Goal: Communication & Community: Answer question/provide support

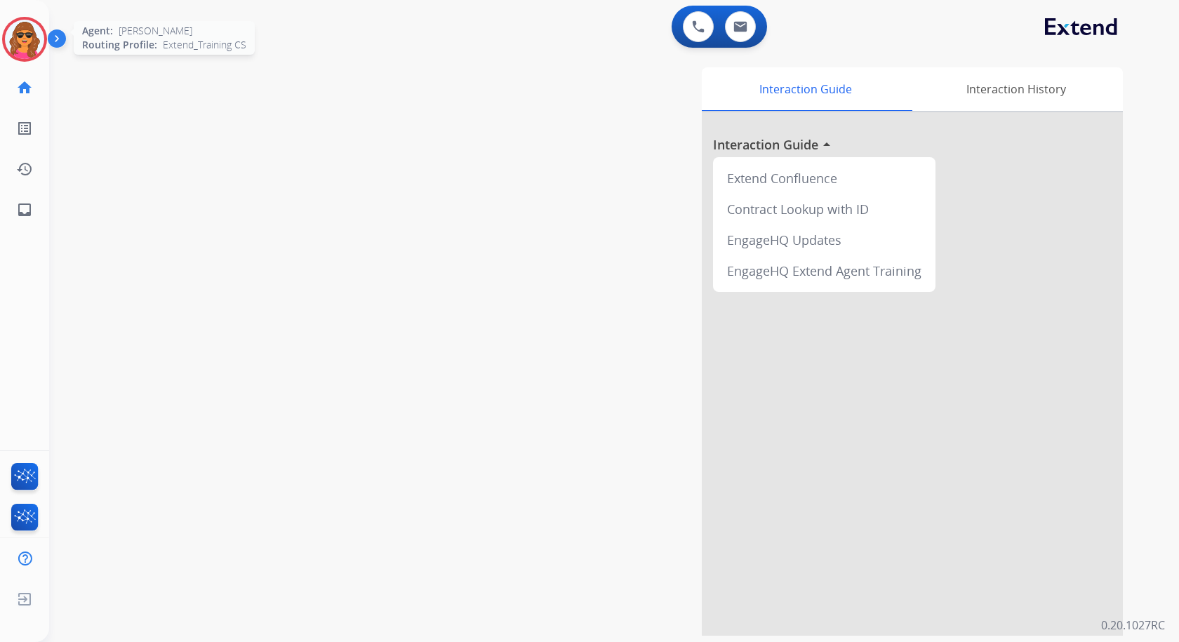
click at [25, 34] on img at bounding box center [24, 39] width 39 height 39
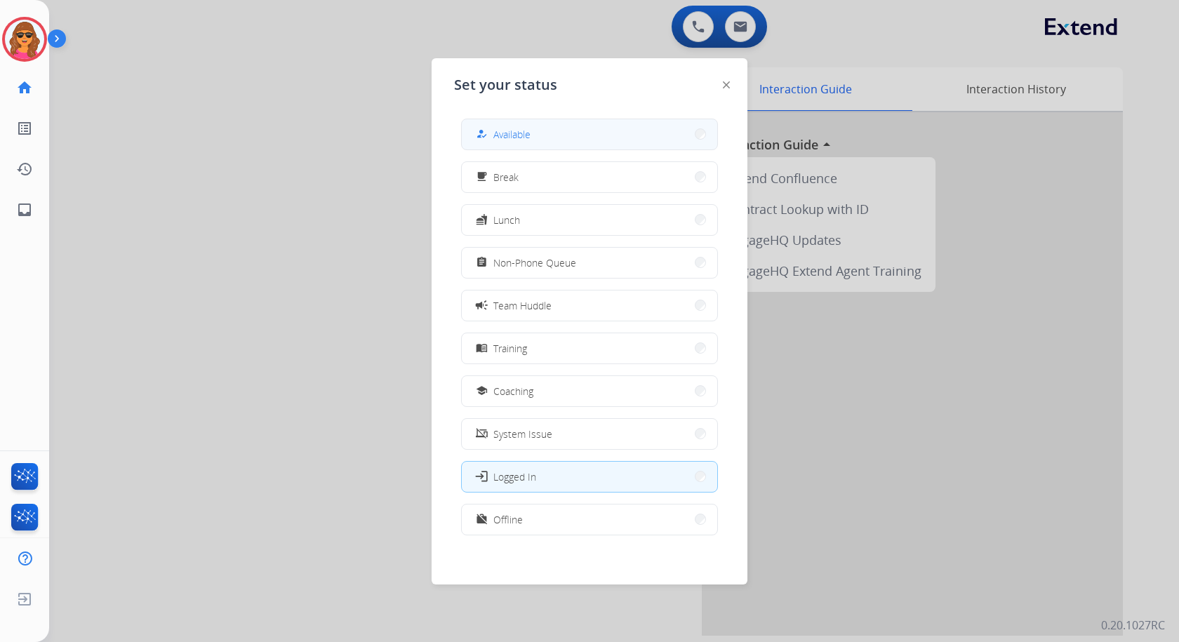
click at [506, 135] on span "Available" at bounding box center [511, 134] width 37 height 15
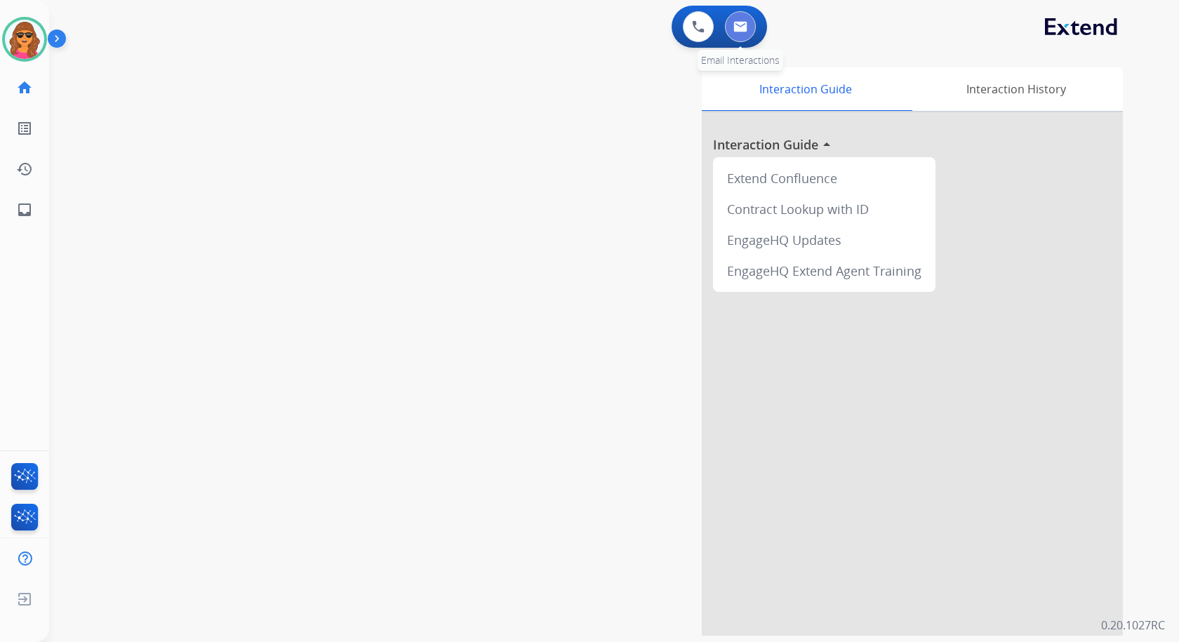
click at [736, 20] on button at bounding box center [740, 26] width 31 height 31
select select "**********"
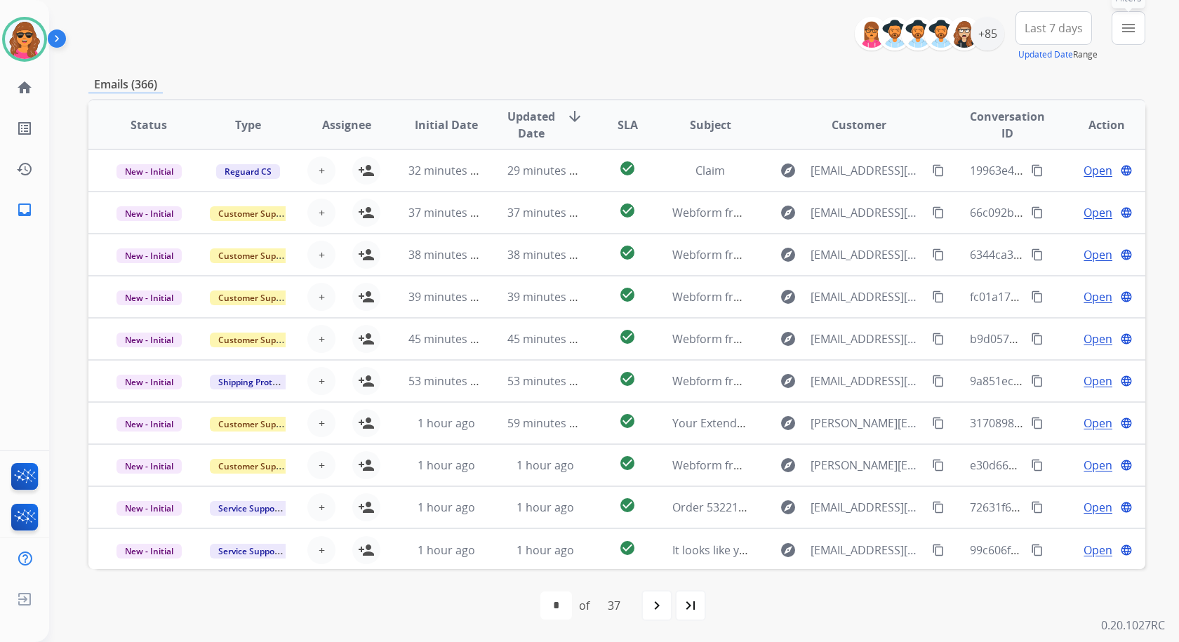
click at [1130, 26] on mat-icon "menu" at bounding box center [1128, 28] width 17 height 17
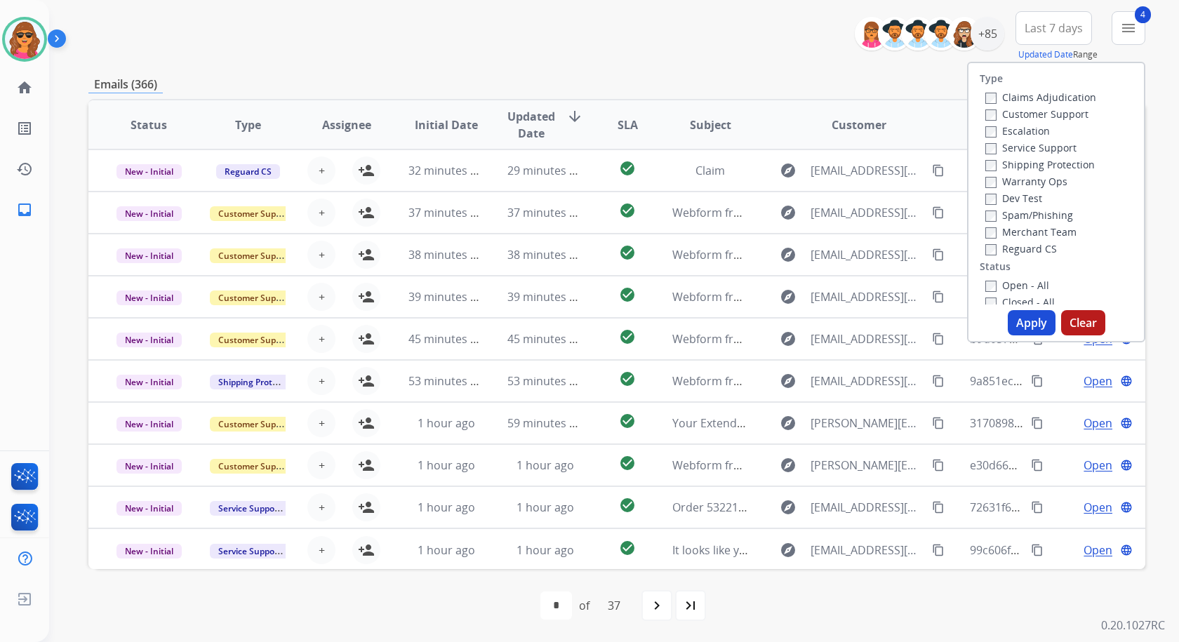
click at [1031, 328] on button "Apply" at bounding box center [1031, 322] width 48 height 25
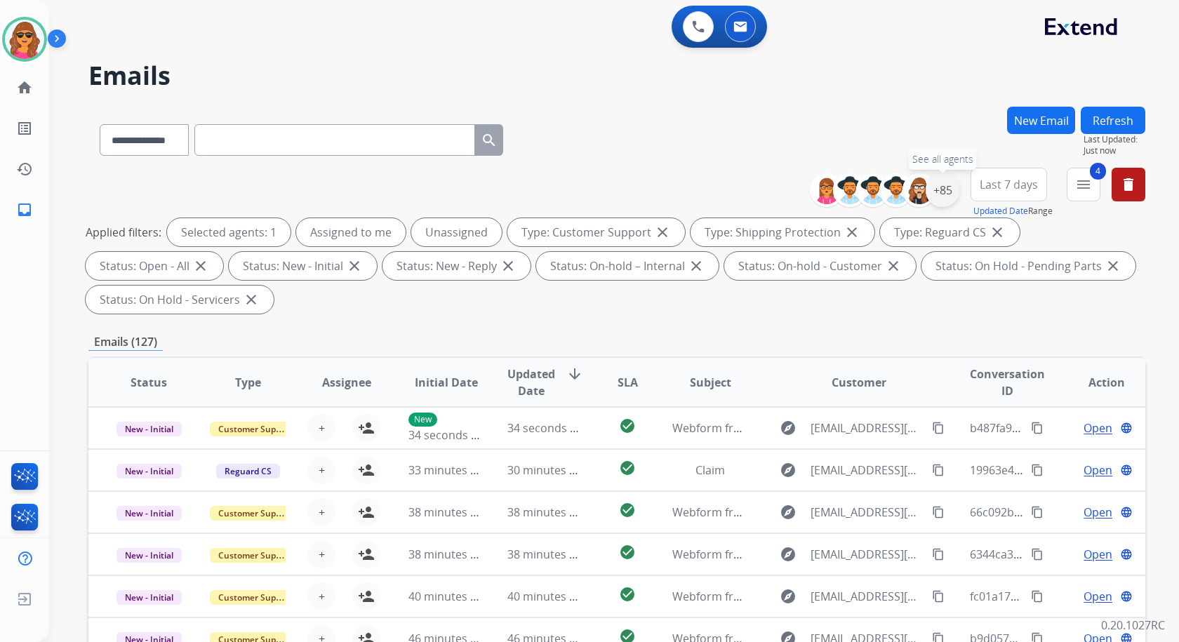
click at [937, 192] on div "+85" at bounding box center [942, 190] width 34 height 34
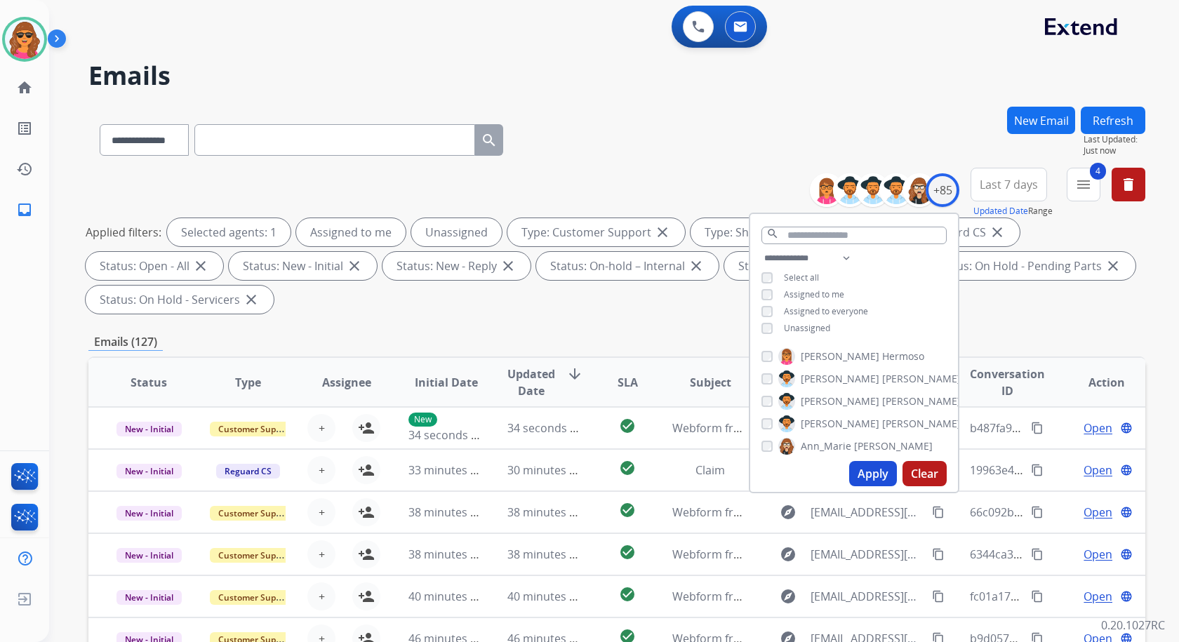
click at [863, 468] on button "Apply" at bounding box center [873, 473] width 48 height 25
click at [875, 474] on button "Apply" at bounding box center [873, 473] width 48 height 25
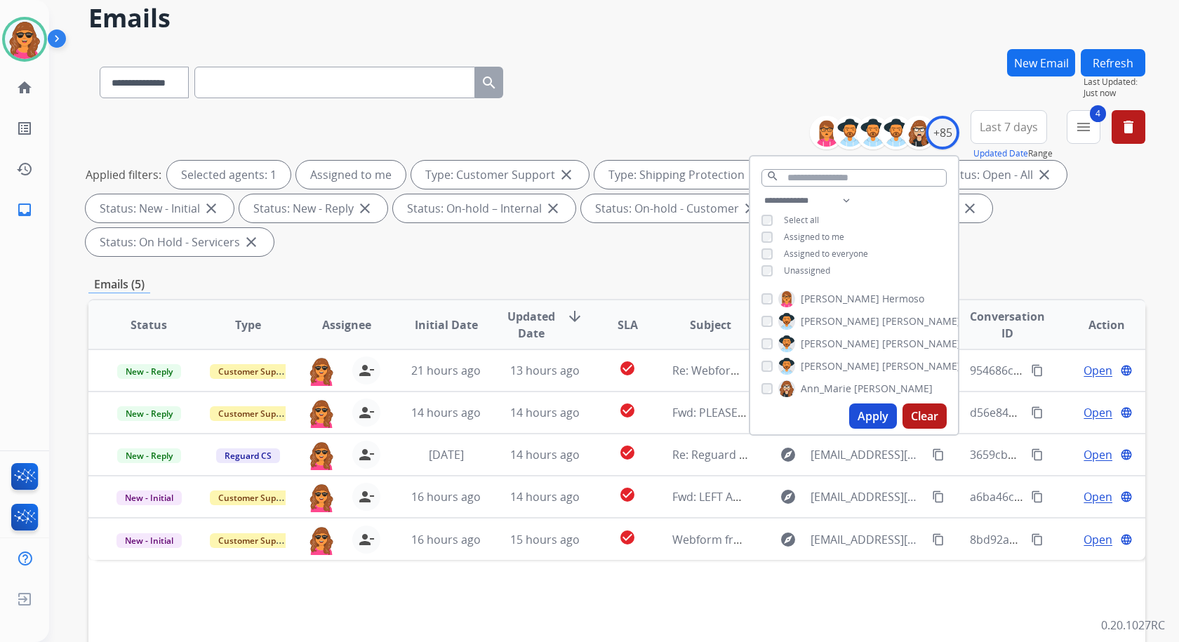
scroll to position [70, 0]
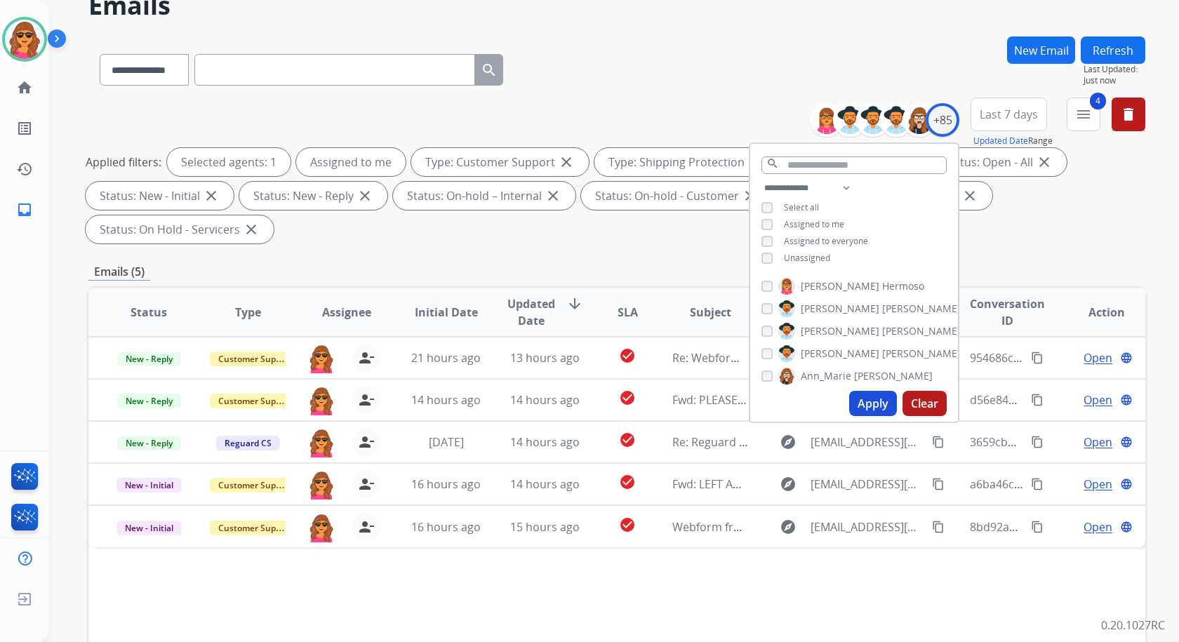
click at [1090, 315] on th "Action" at bounding box center [1095, 312] width 99 height 49
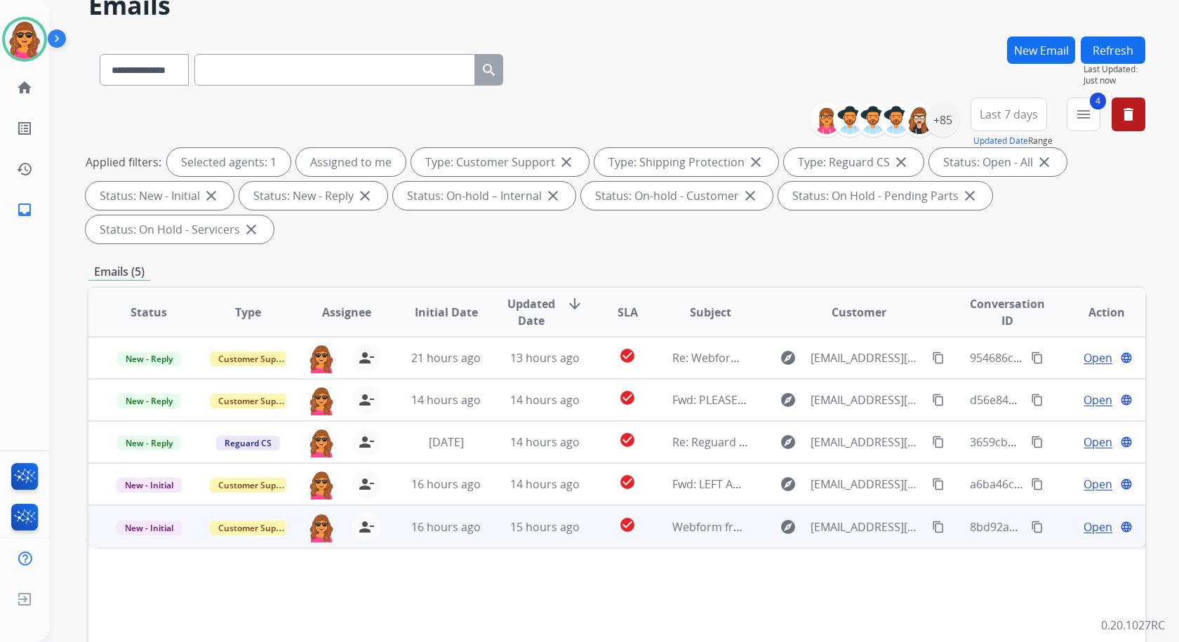
click at [1083, 523] on span "Open" at bounding box center [1097, 526] width 29 height 17
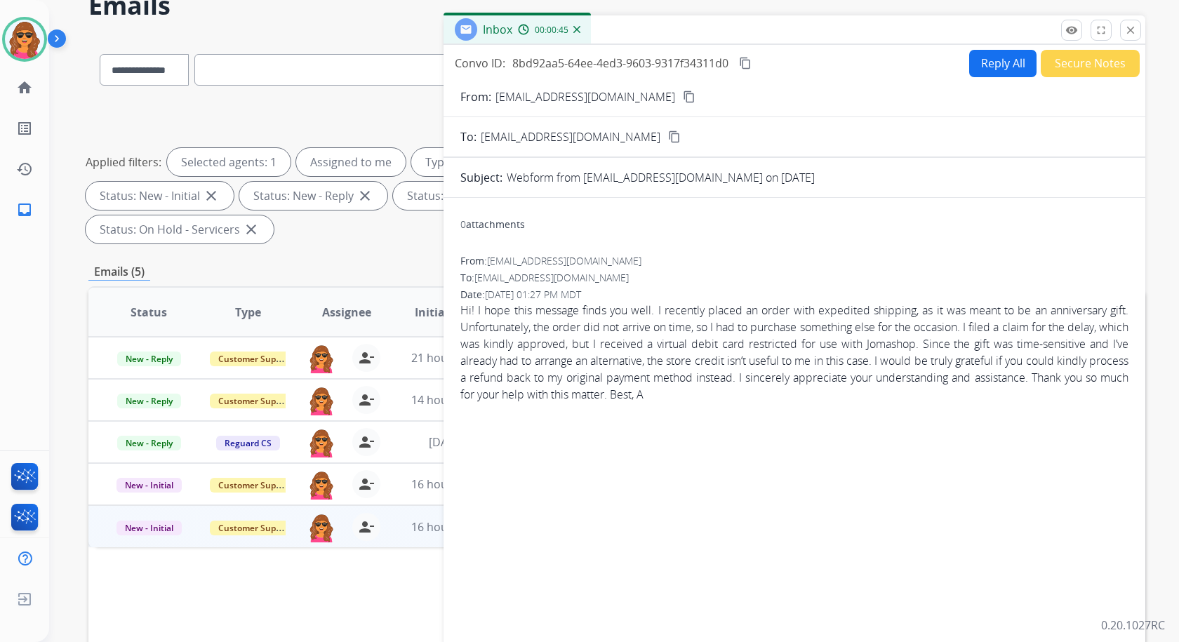
click at [683, 94] on mat-icon "content_copy" at bounding box center [689, 97] width 13 height 13
click at [683, 95] on mat-icon "content_copy" at bounding box center [689, 97] width 13 height 13
click at [1130, 27] on mat-icon "close" at bounding box center [1130, 30] width 13 height 13
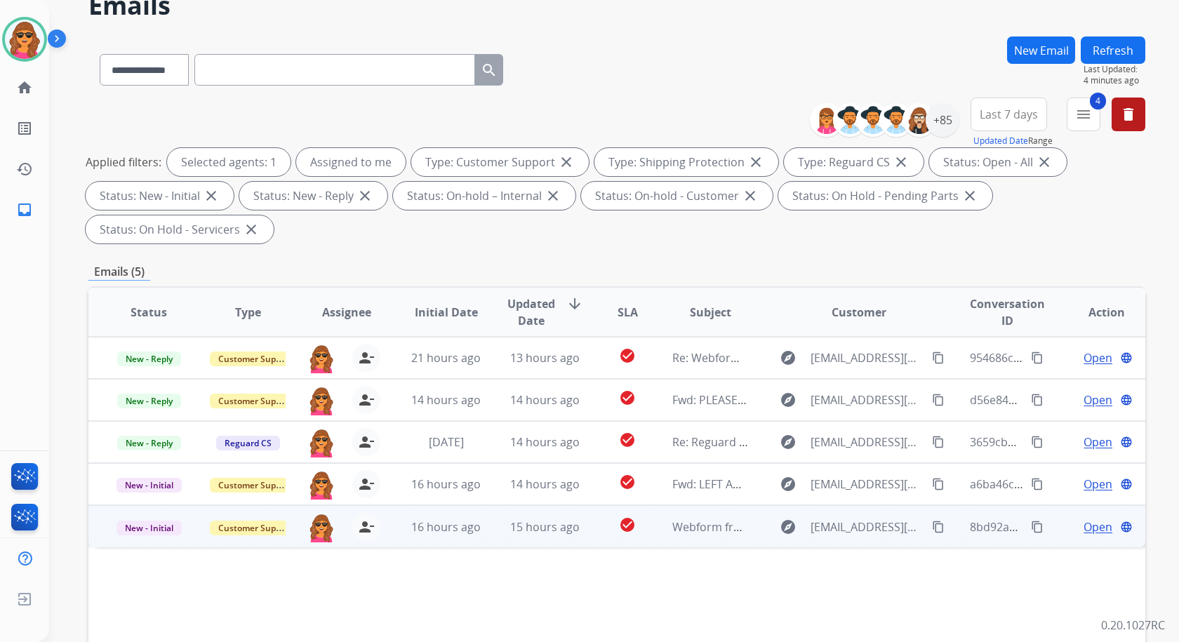
click at [1088, 528] on span "Open" at bounding box center [1097, 526] width 29 height 17
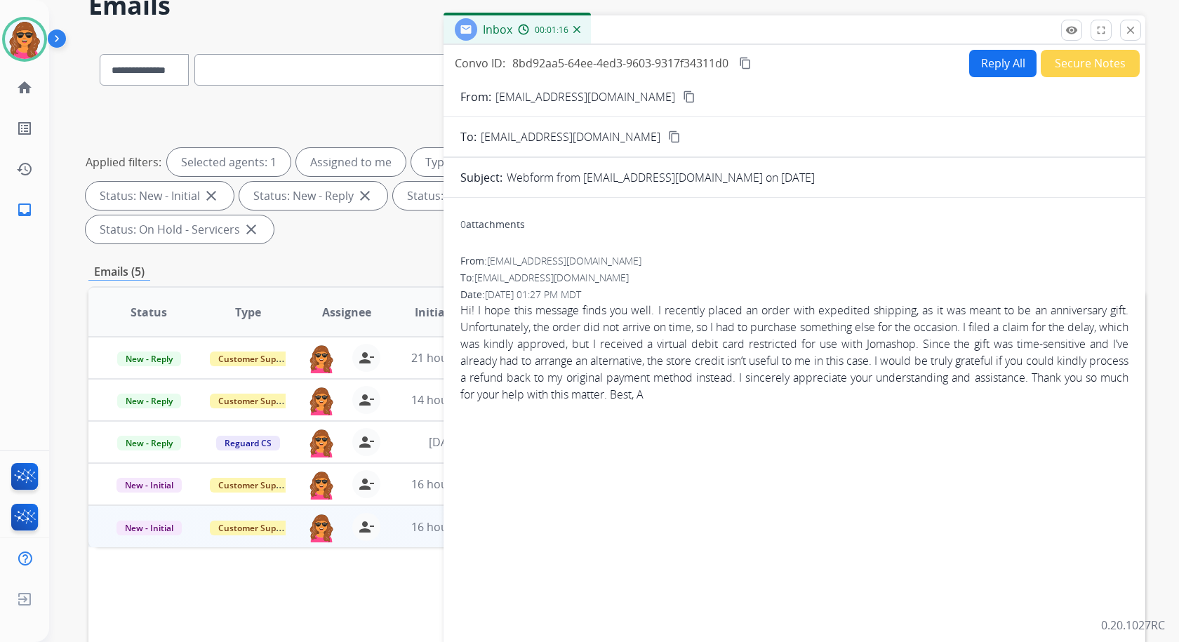
click at [746, 58] on mat-icon "content_copy" at bounding box center [745, 63] width 13 height 13
click at [978, 67] on button "Reply All" at bounding box center [1002, 63] width 67 height 27
select select "**********"
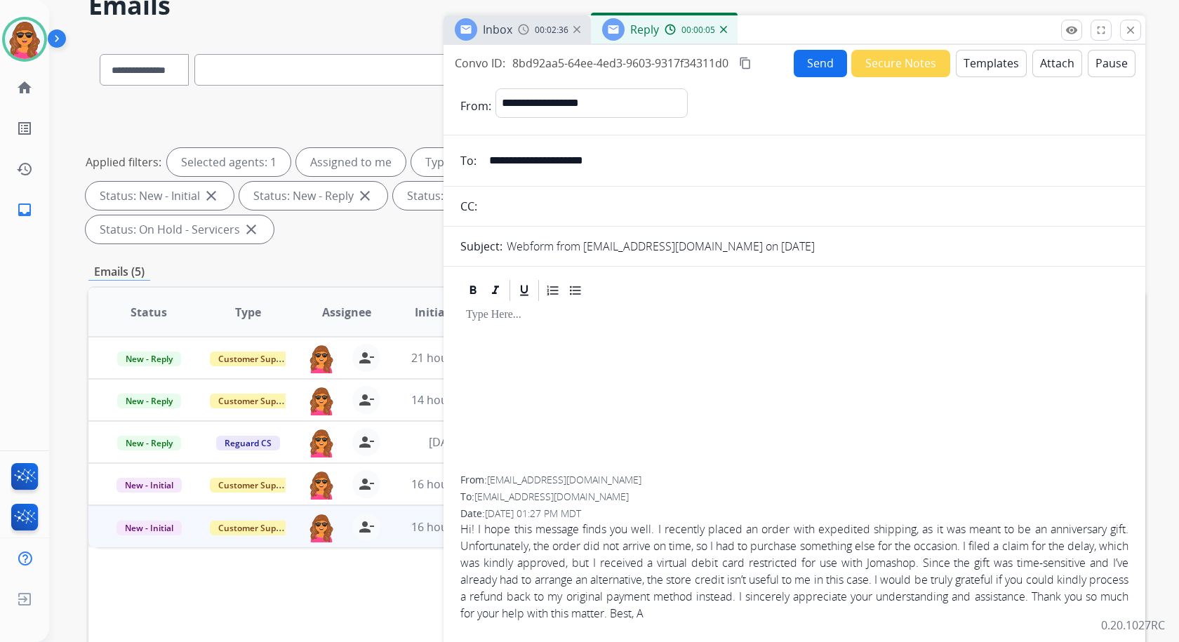
click at [962, 67] on button "Templates" at bounding box center [991, 63] width 71 height 27
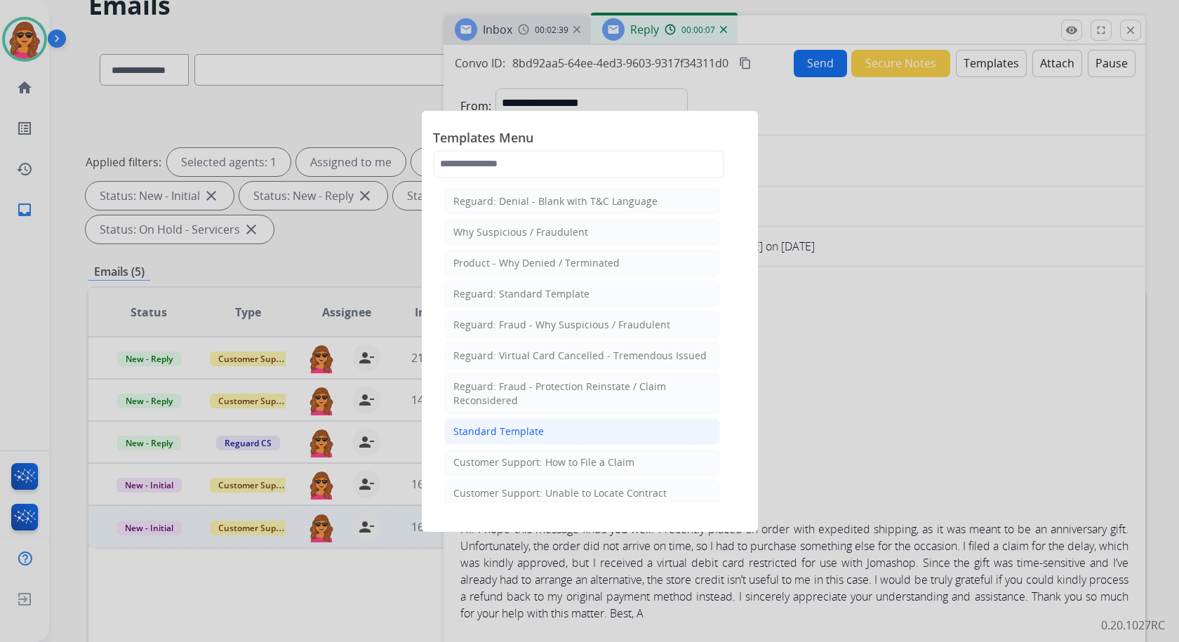
click at [470, 431] on div "Standard Template" at bounding box center [498, 431] width 91 height 14
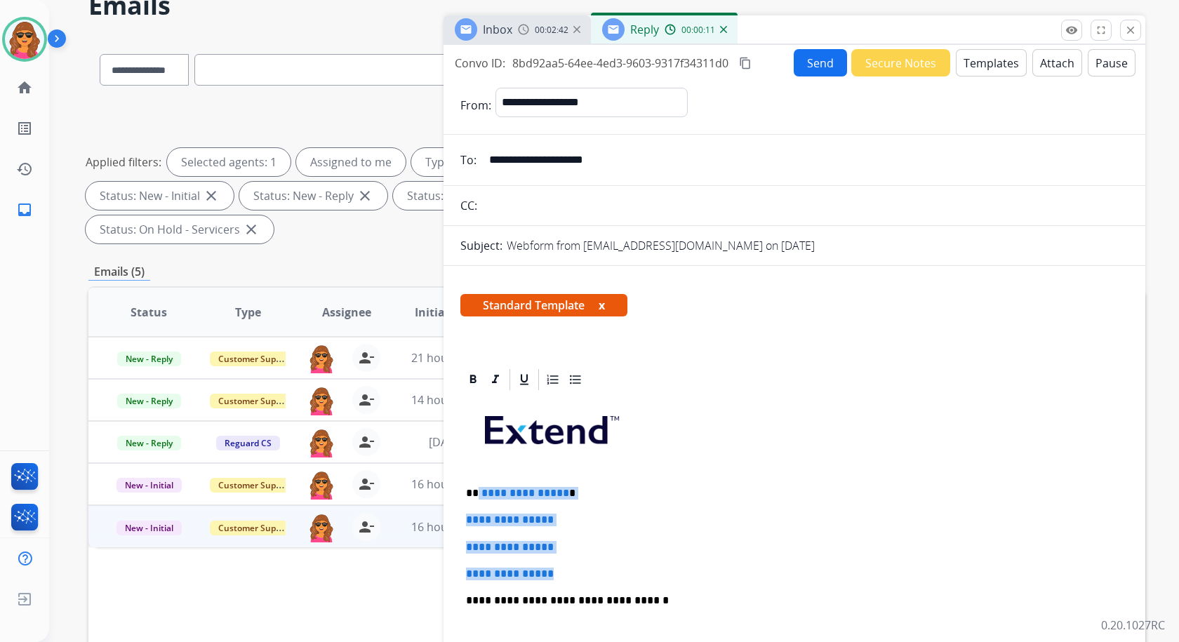
drag, startPoint x: 477, startPoint y: 488, endPoint x: 575, endPoint y: 576, distance: 131.2
click at [576, 577] on div "**********" at bounding box center [794, 633] width 668 height 483
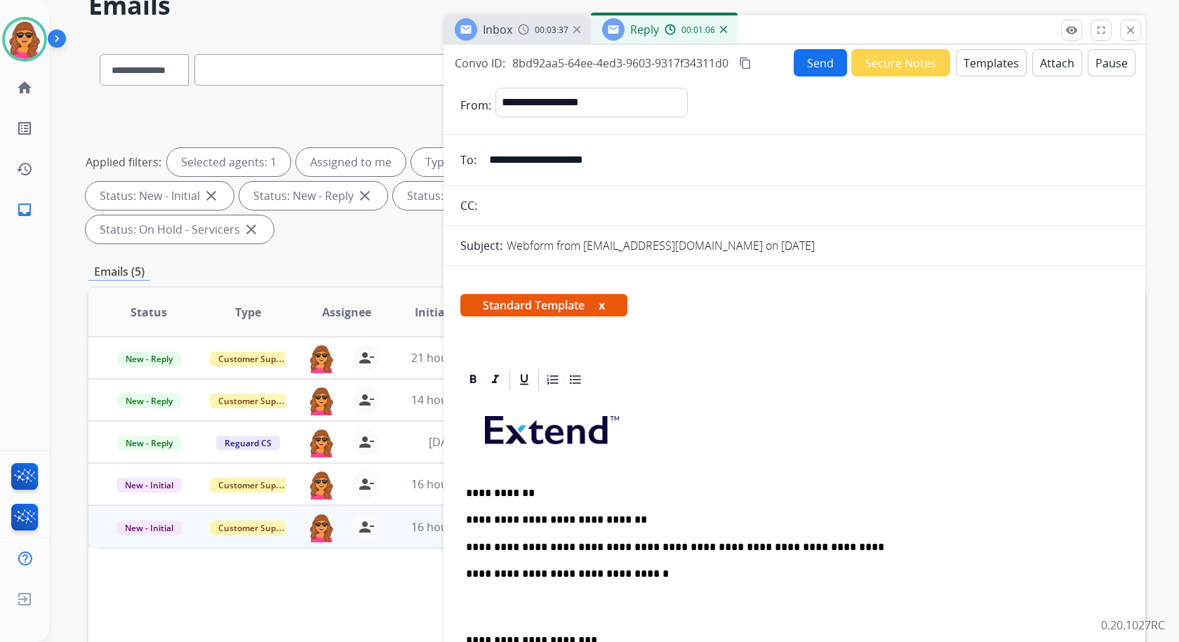
click at [487, 30] on span "Inbox" at bounding box center [497, 29] width 29 height 15
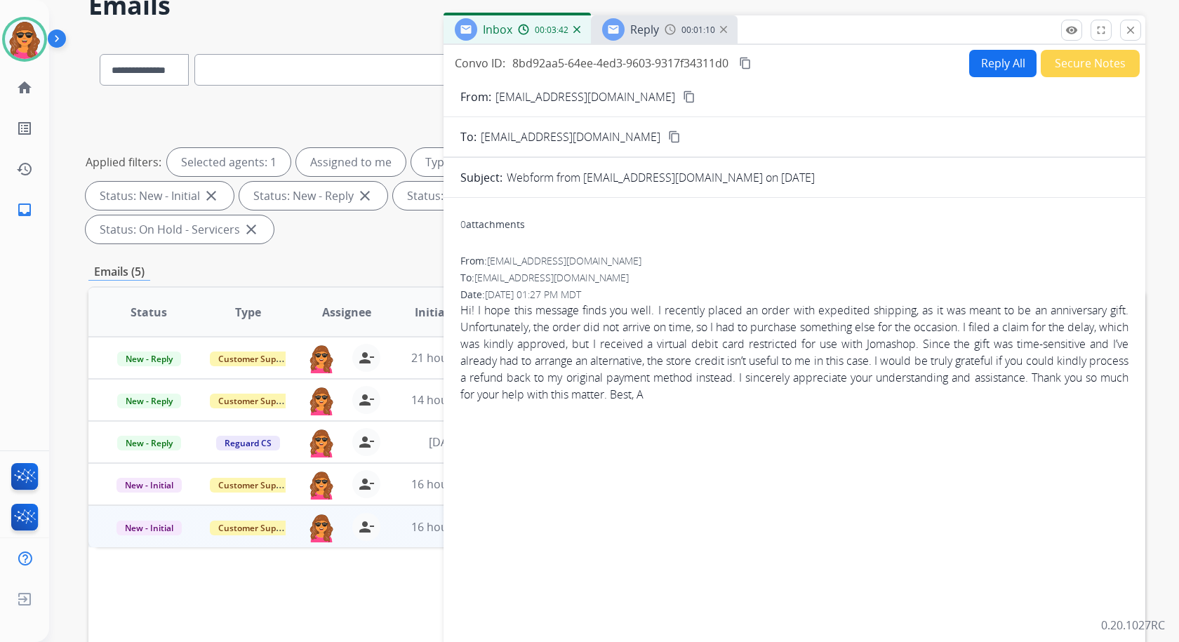
click at [632, 35] on span "Reply" at bounding box center [644, 29] width 29 height 15
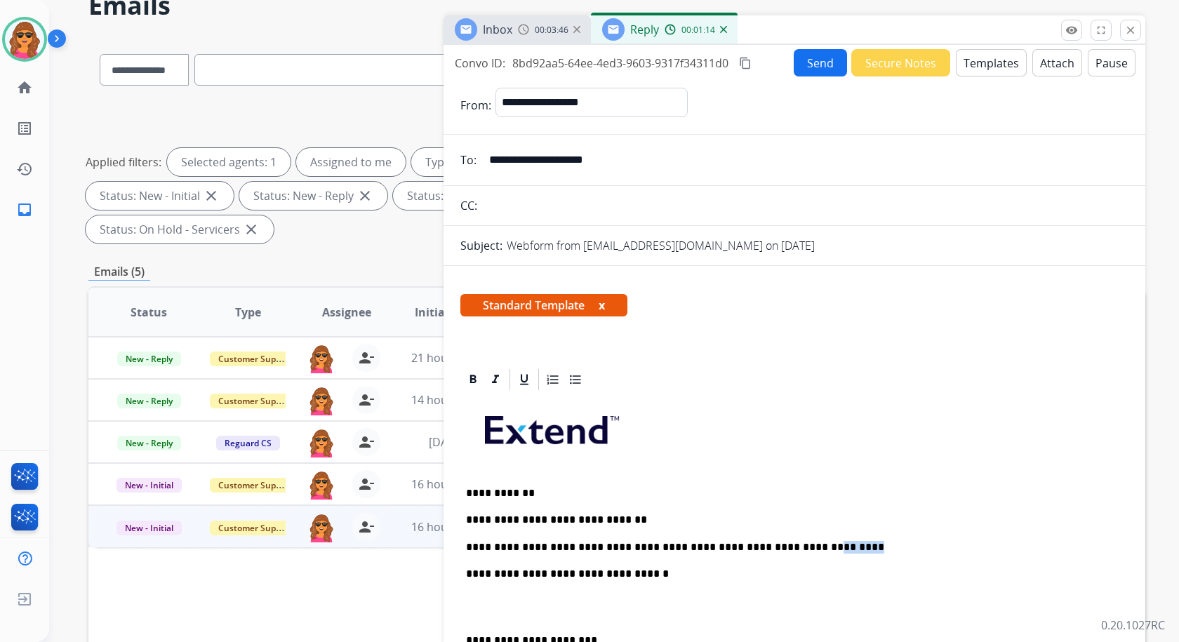
drag, startPoint x: 758, startPoint y: 546, endPoint x: 844, endPoint y: 551, distance: 85.8
click at [844, 551] on p "**********" at bounding box center [788, 547] width 645 height 13
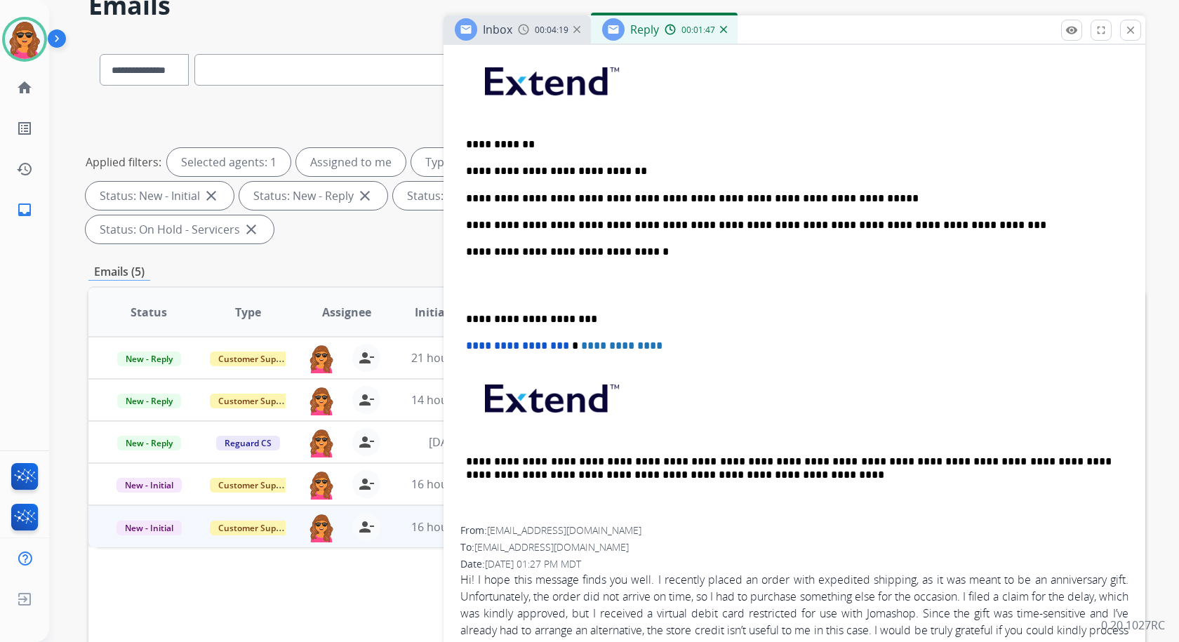
scroll to position [351, 0]
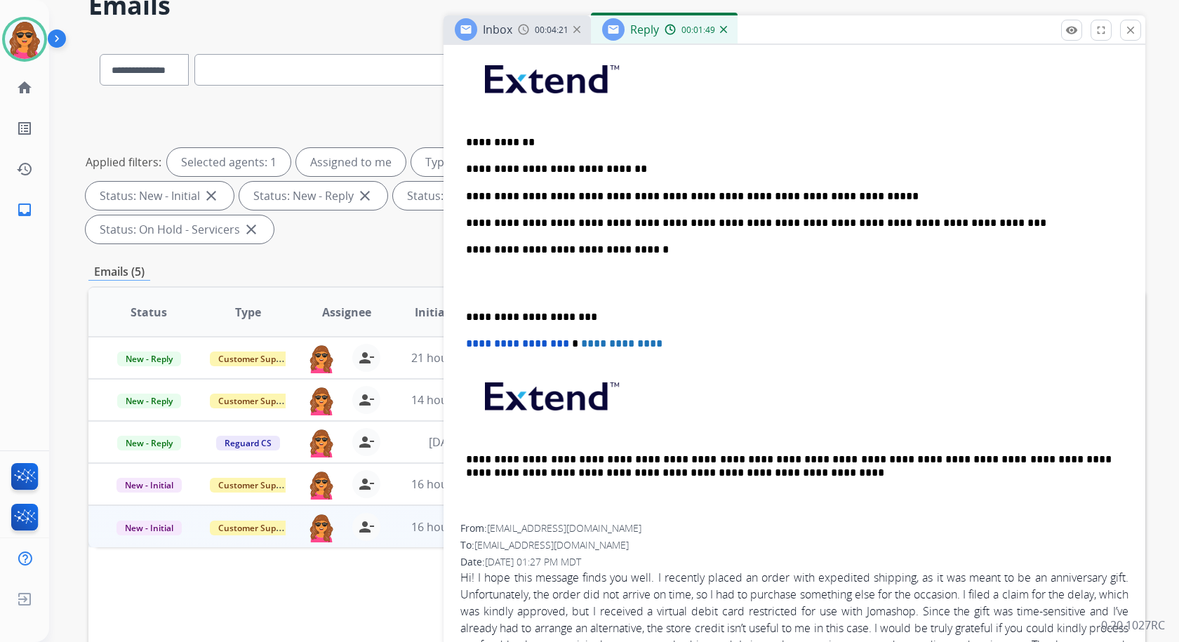
click at [471, 275] on p at bounding box center [794, 284] width 657 height 26
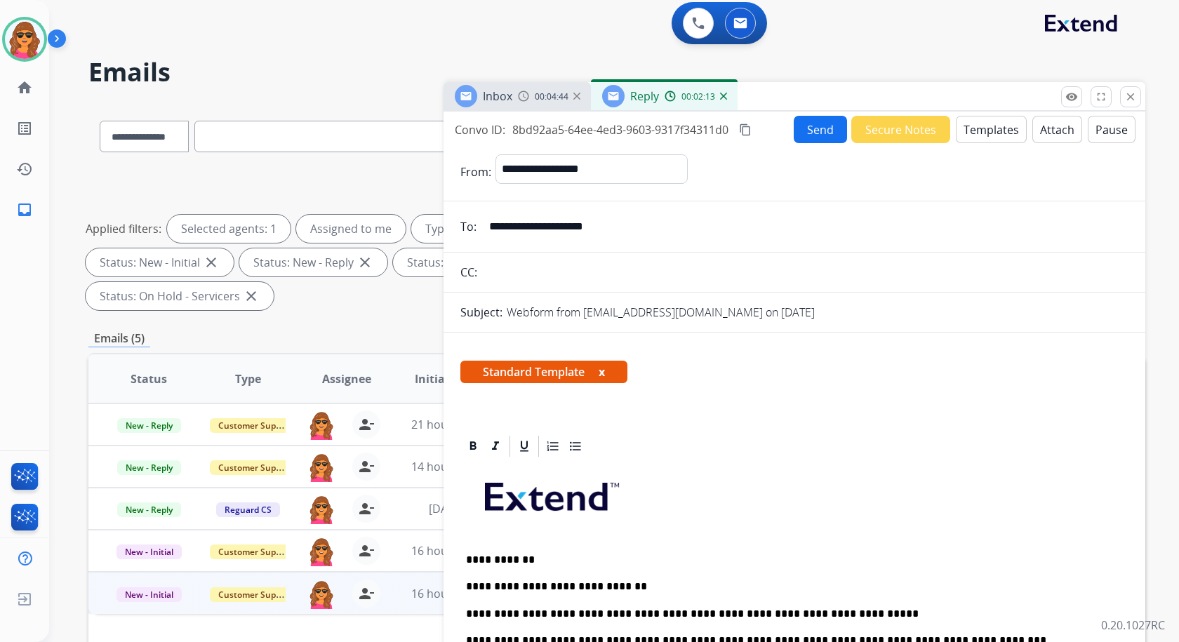
scroll to position [0, 0]
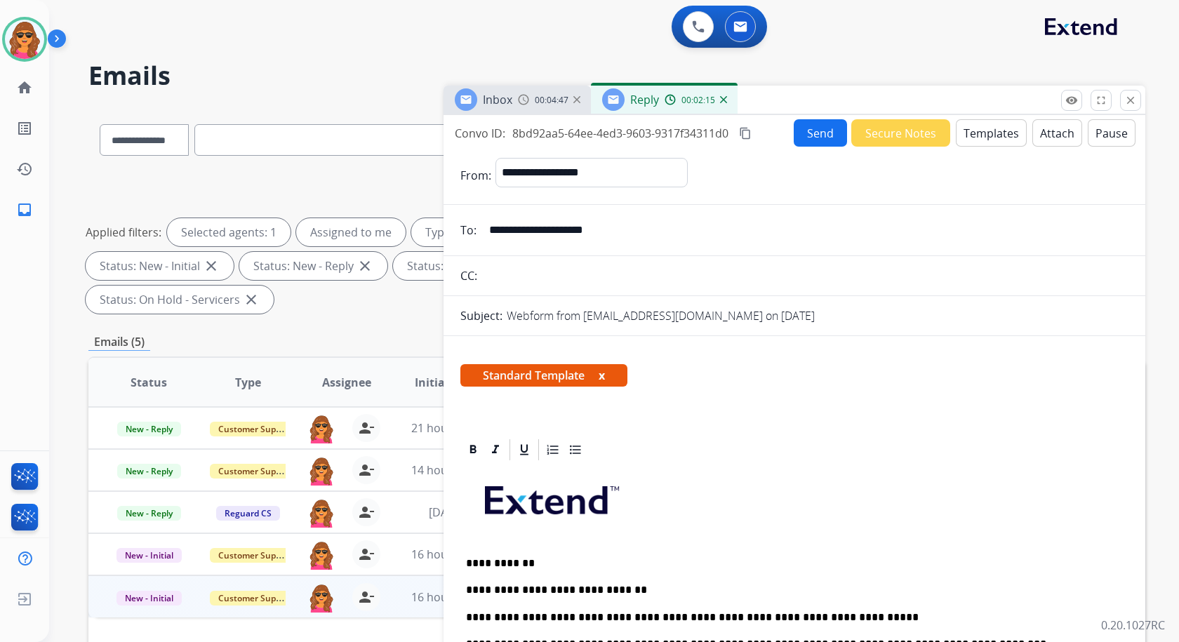
click at [822, 130] on button "Send" at bounding box center [819, 132] width 53 height 27
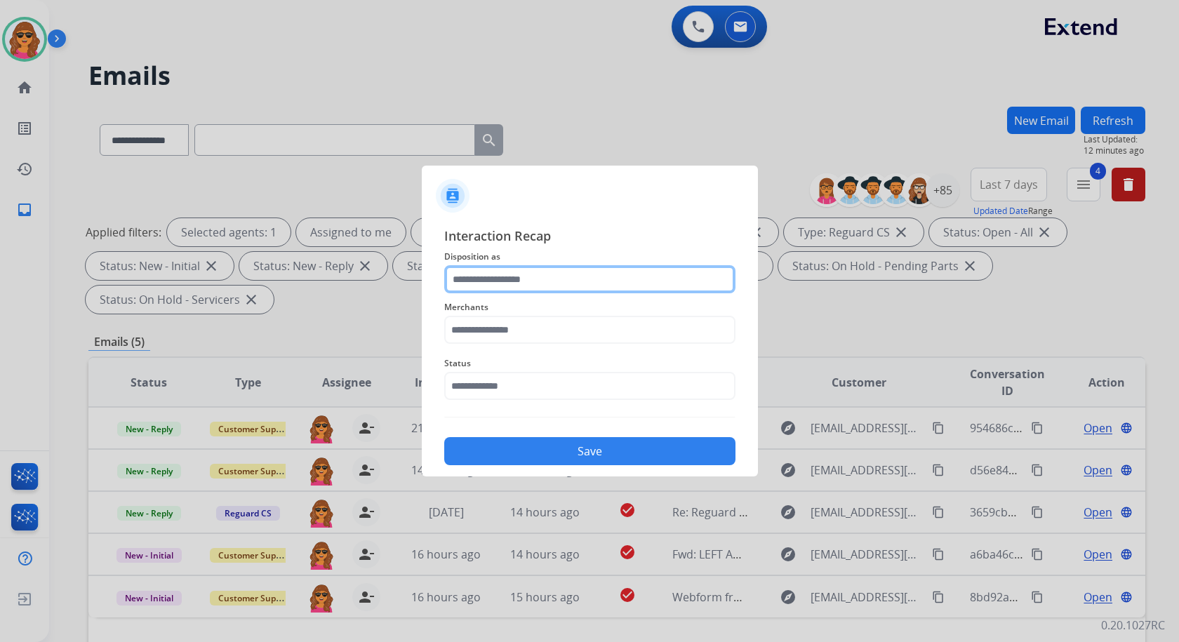
click at [451, 278] on input "text" at bounding box center [589, 279] width 291 height 28
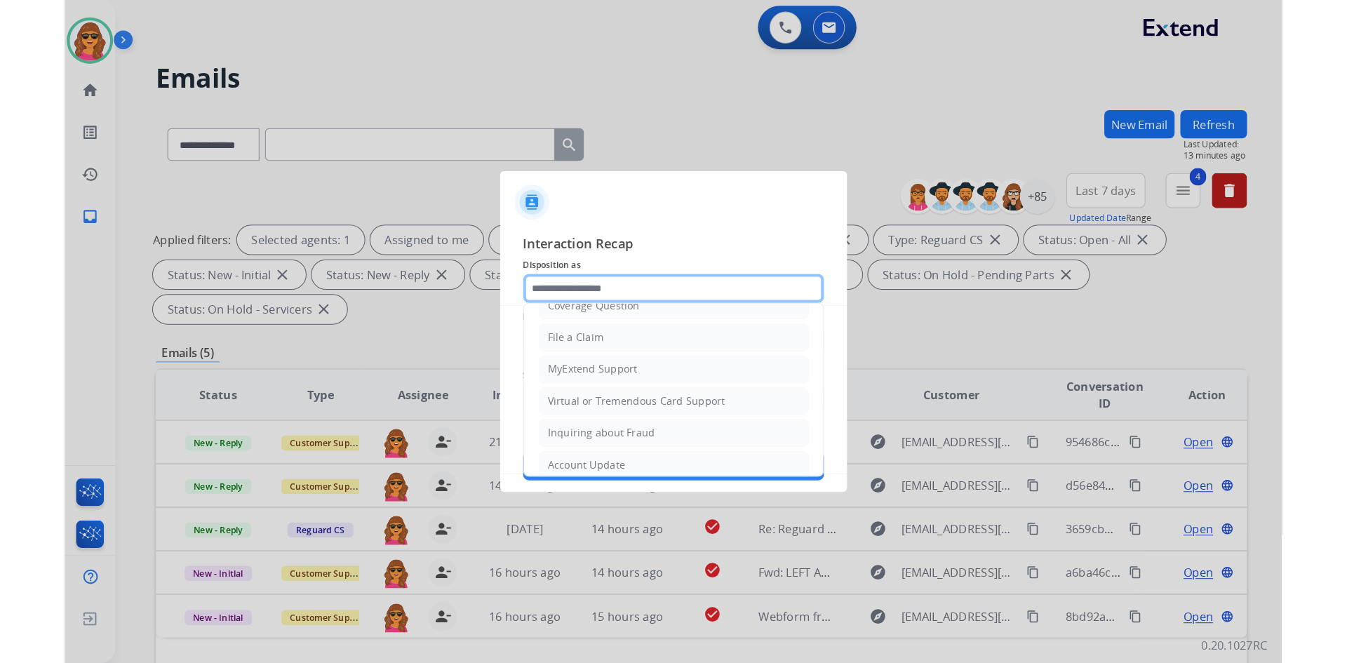
scroll to position [140, 0]
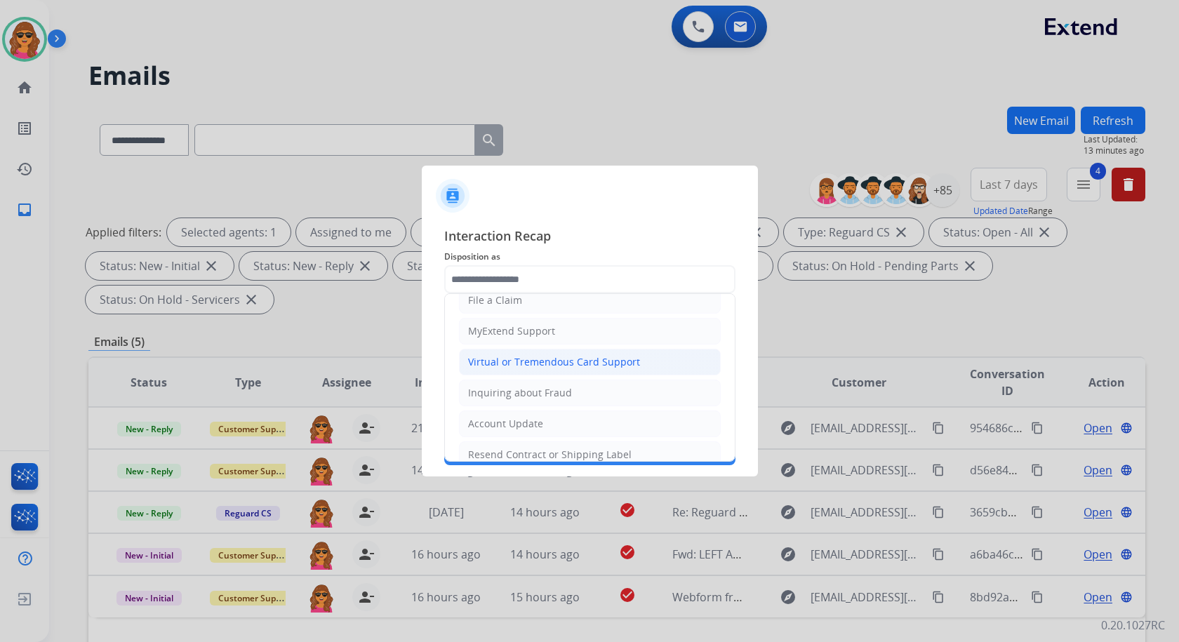
click at [517, 366] on div "Virtual or Tremendous Card Support" at bounding box center [554, 362] width 172 height 14
type input "**********"
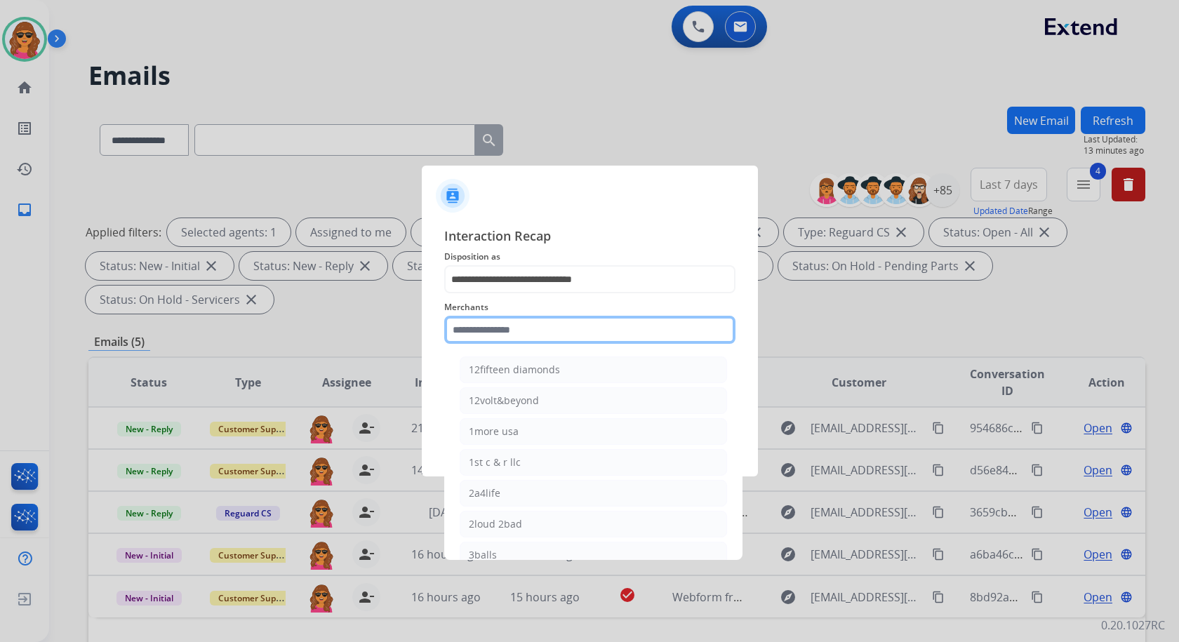
click at [458, 333] on input "text" at bounding box center [589, 330] width 291 height 28
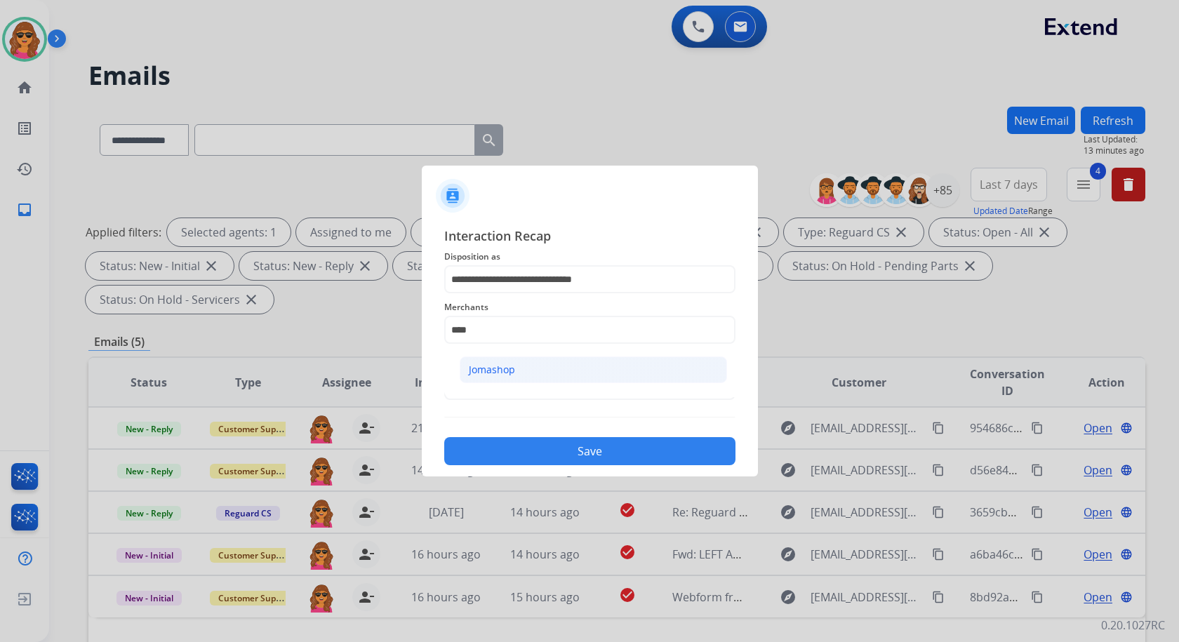
click at [485, 374] on div "Jomashop" at bounding box center [492, 370] width 46 height 14
type input "********"
click at [478, 380] on input "text" at bounding box center [589, 386] width 291 height 28
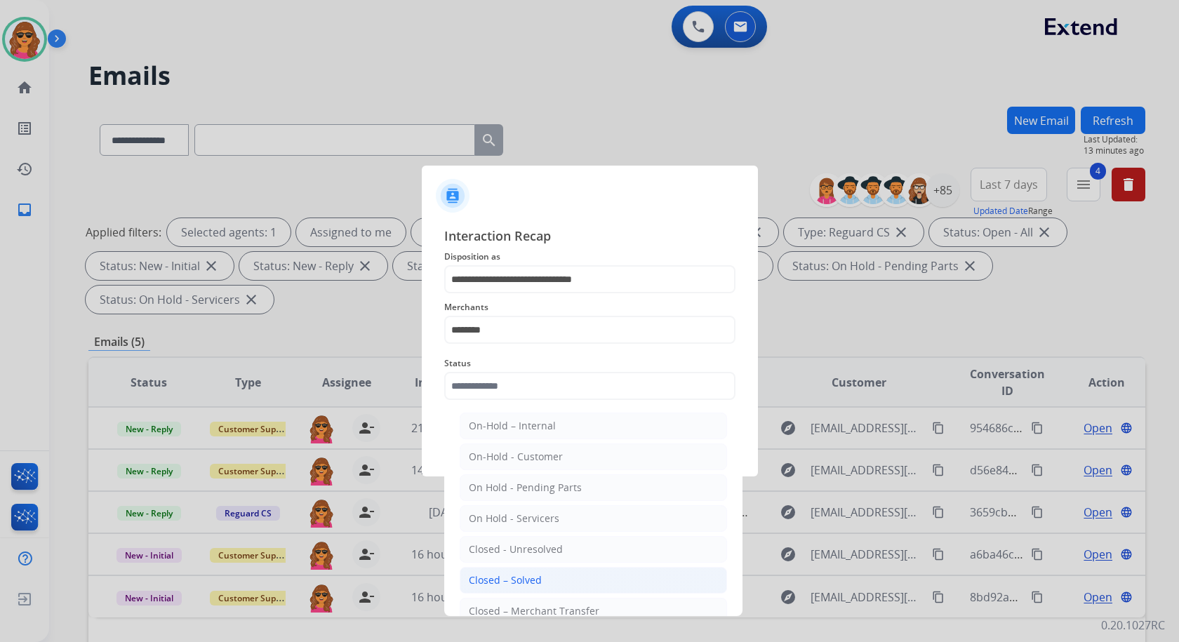
click at [507, 575] on div "Closed – Solved" at bounding box center [505, 580] width 73 height 14
type input "**********"
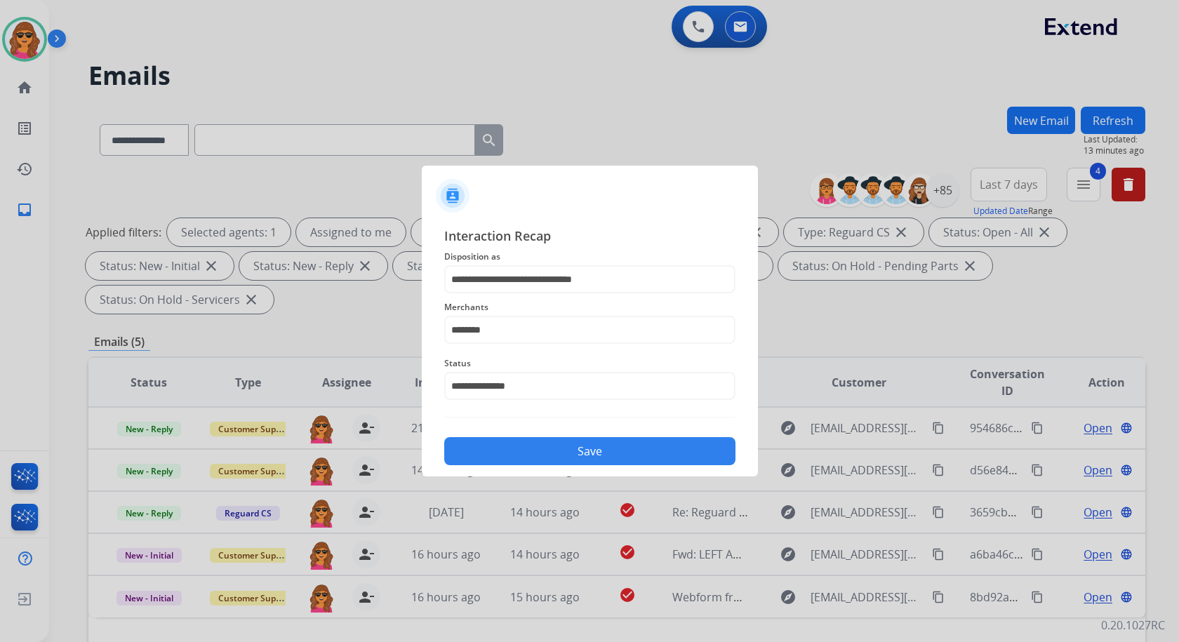
click at [579, 445] on button "Save" at bounding box center [589, 451] width 291 height 28
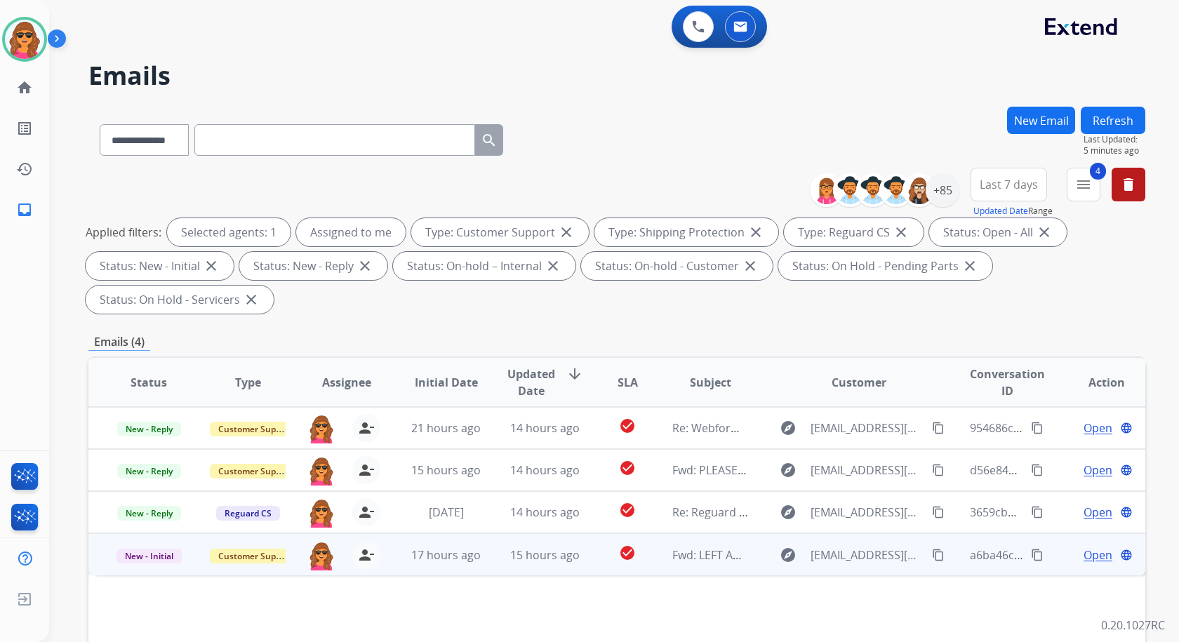
click at [1083, 550] on span "Open" at bounding box center [1097, 555] width 29 height 17
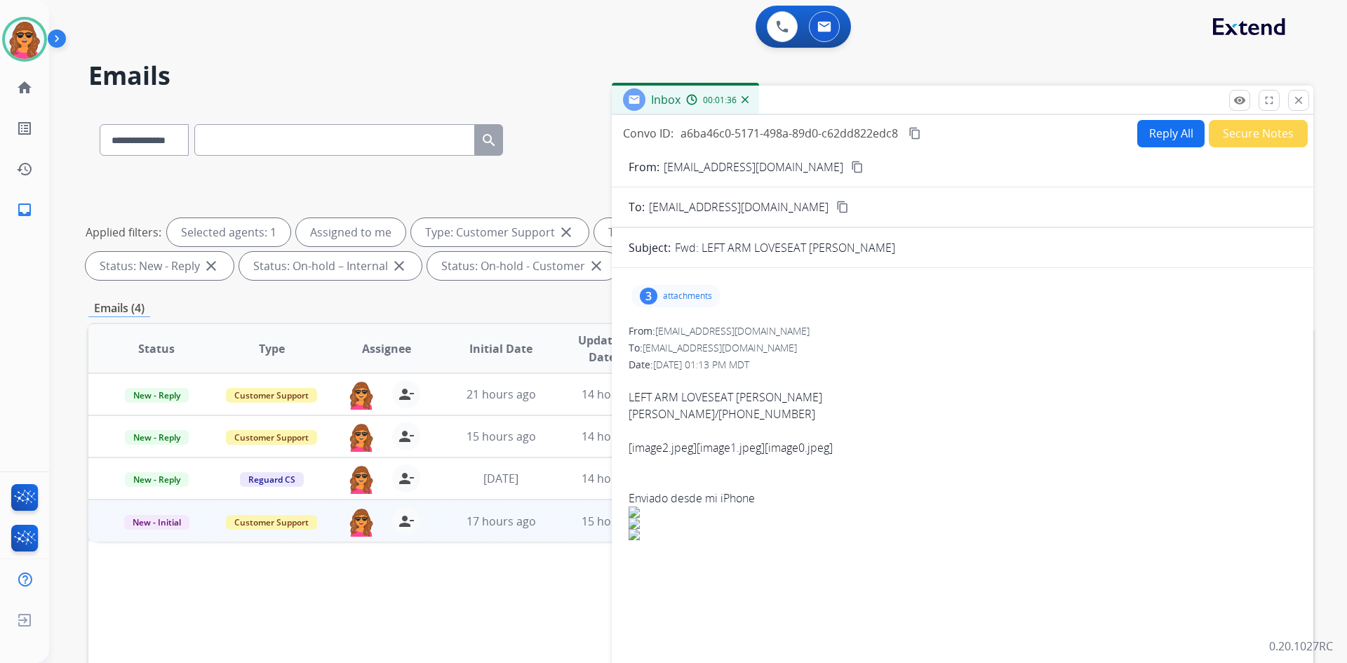
click at [688, 291] on p "attachments" at bounding box center [687, 295] width 49 height 11
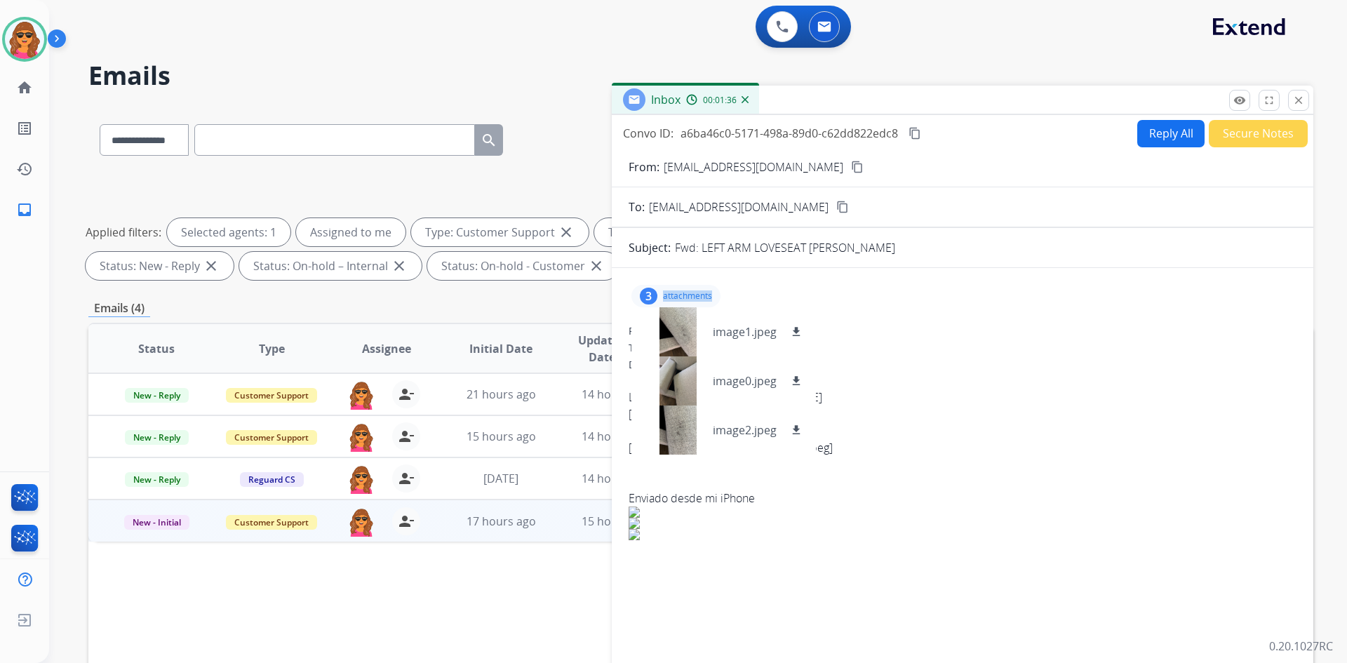
click at [688, 291] on p "attachments" at bounding box center [687, 295] width 49 height 11
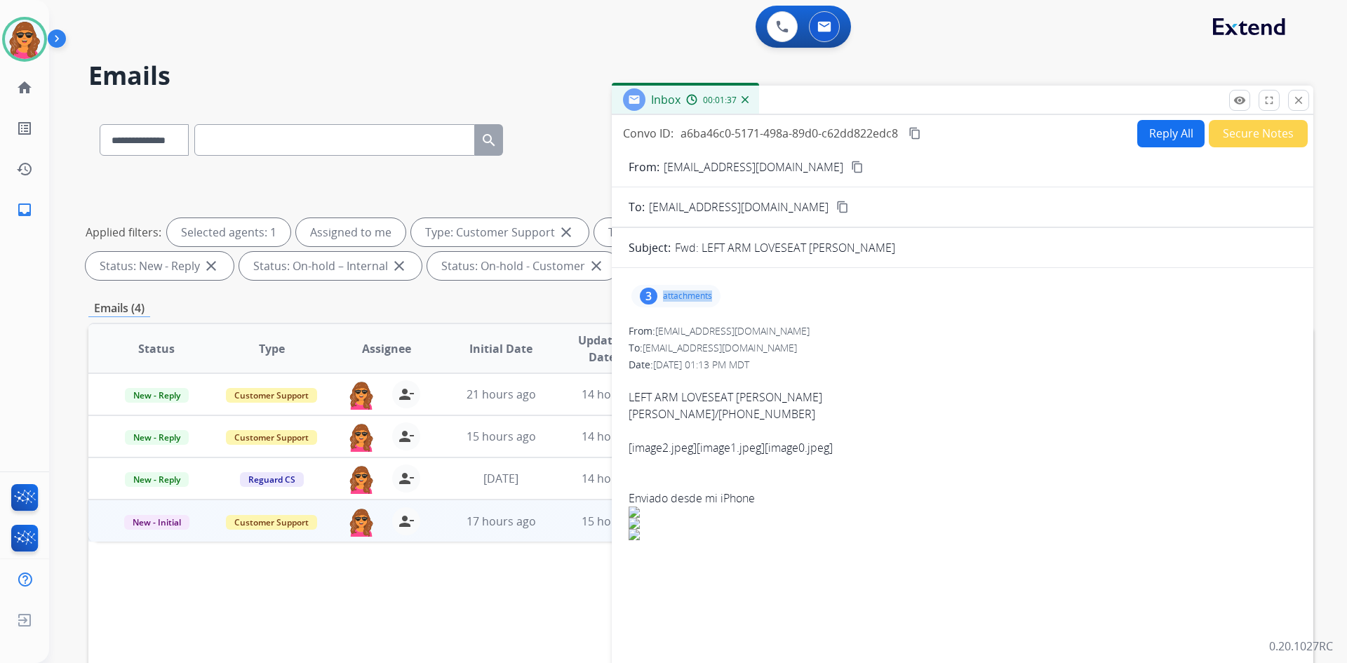
click at [688, 291] on p "attachments" at bounding box center [687, 295] width 49 height 11
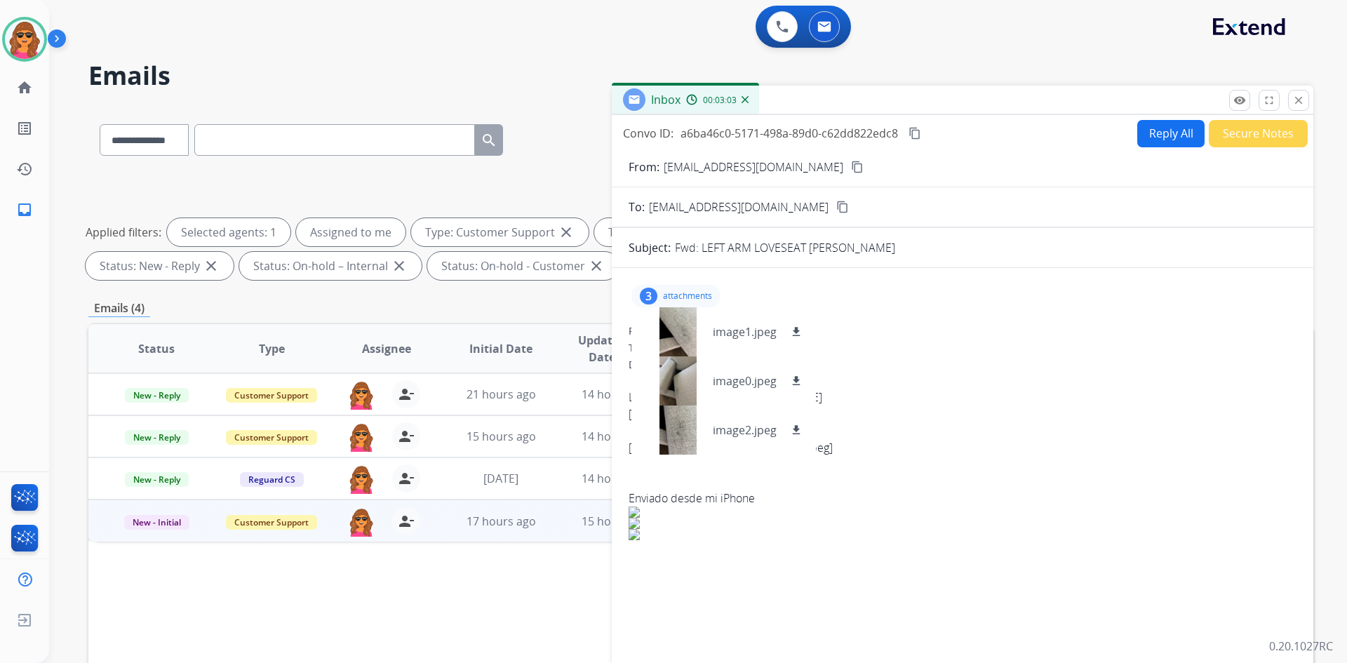
click at [851, 164] on mat-icon "content_copy" at bounding box center [857, 167] width 13 height 13
click at [671, 330] on div at bounding box center [678, 331] width 70 height 49
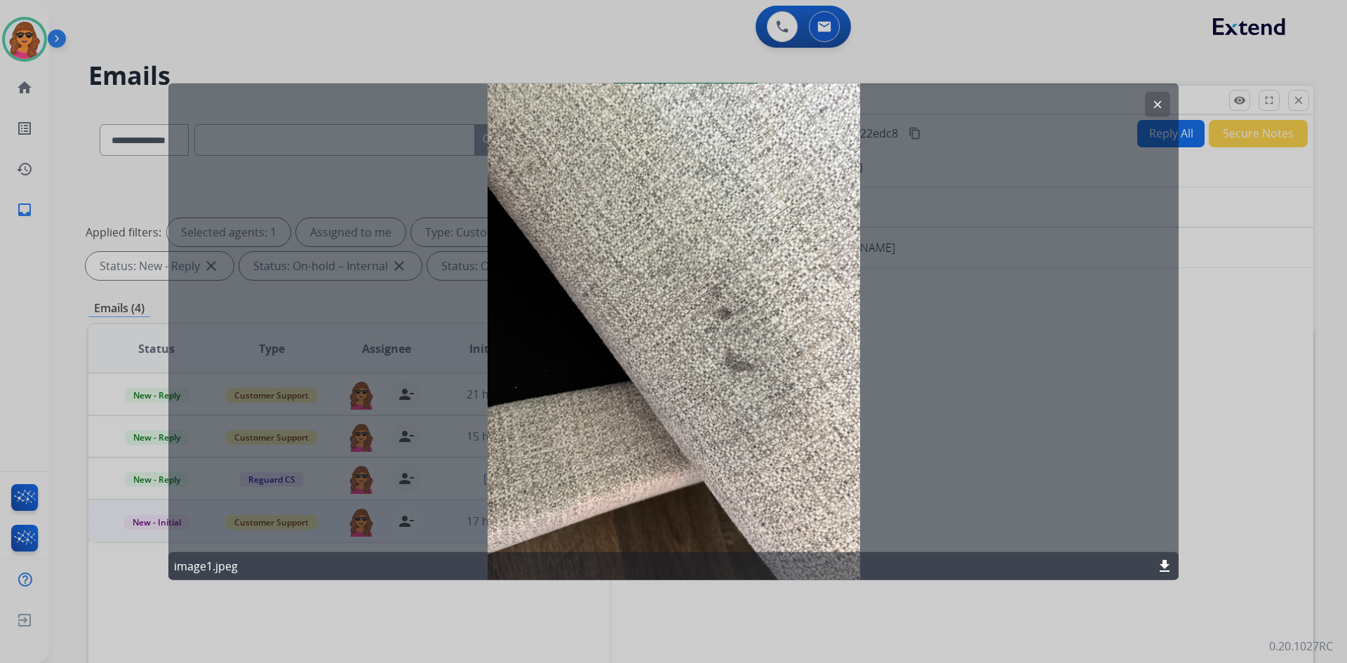
click at [1160, 105] on mat-icon "clear" at bounding box center [1157, 104] width 13 height 13
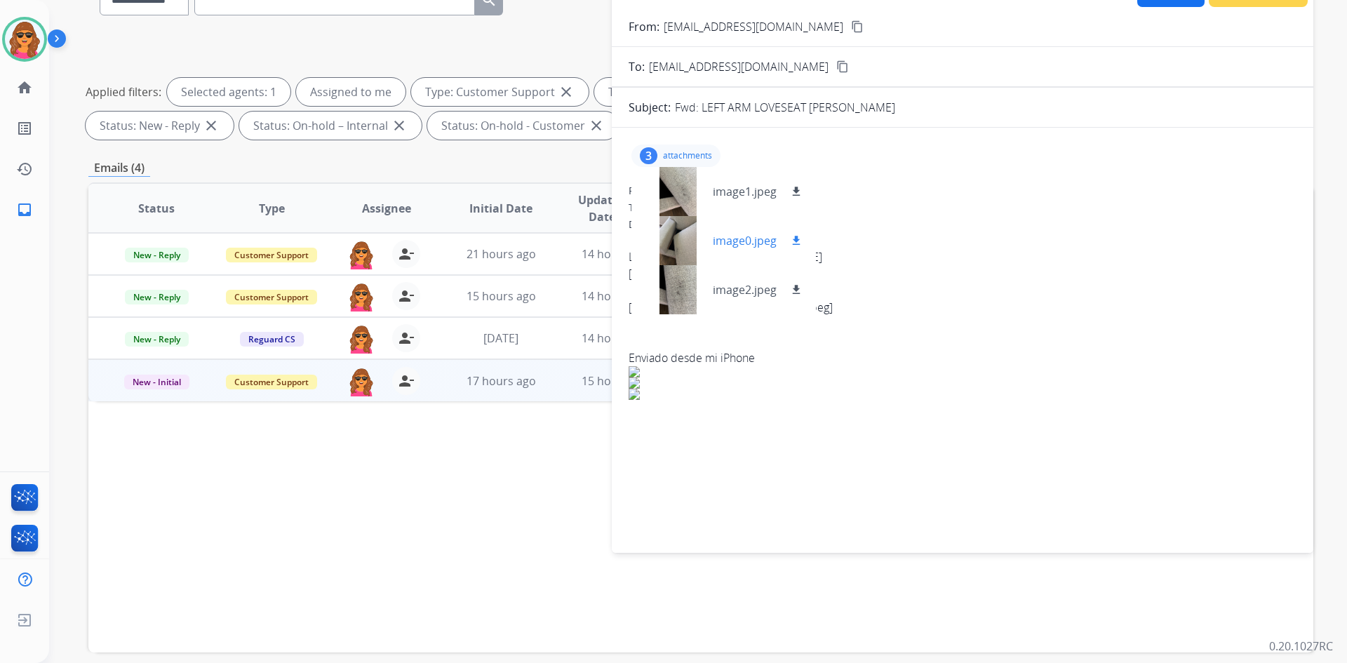
click at [684, 243] on div at bounding box center [678, 240] width 70 height 49
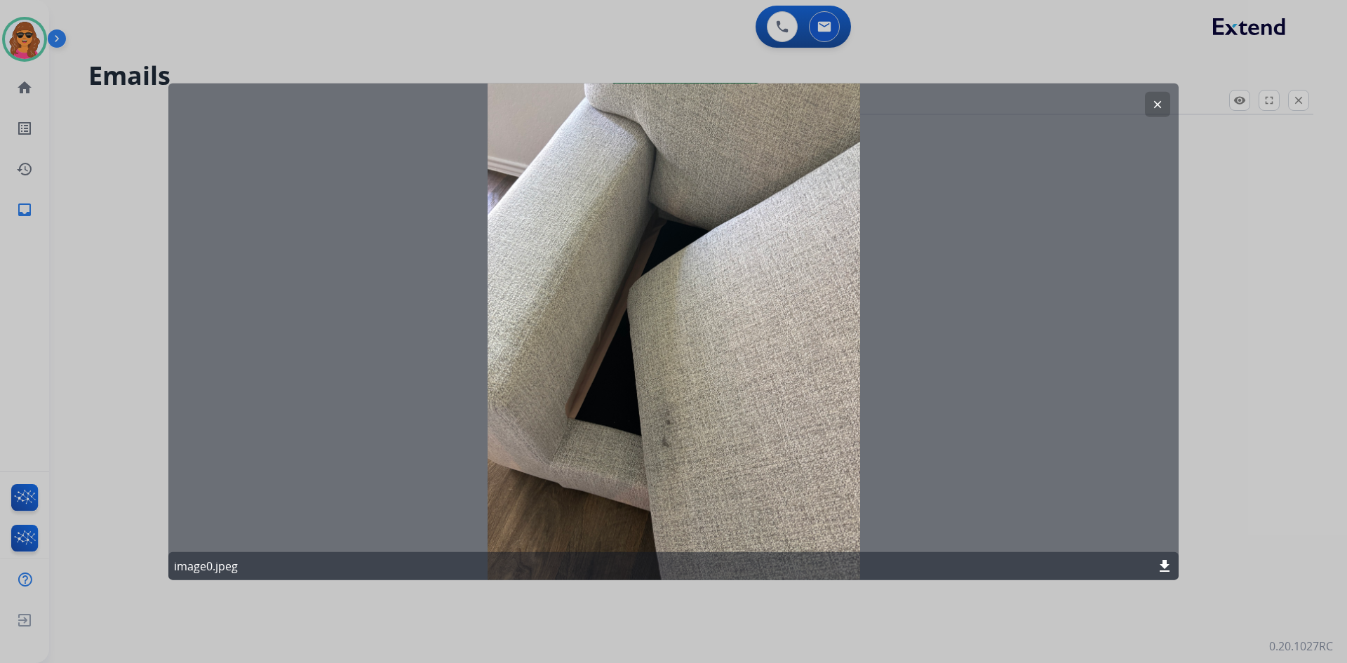
scroll to position [0, 0]
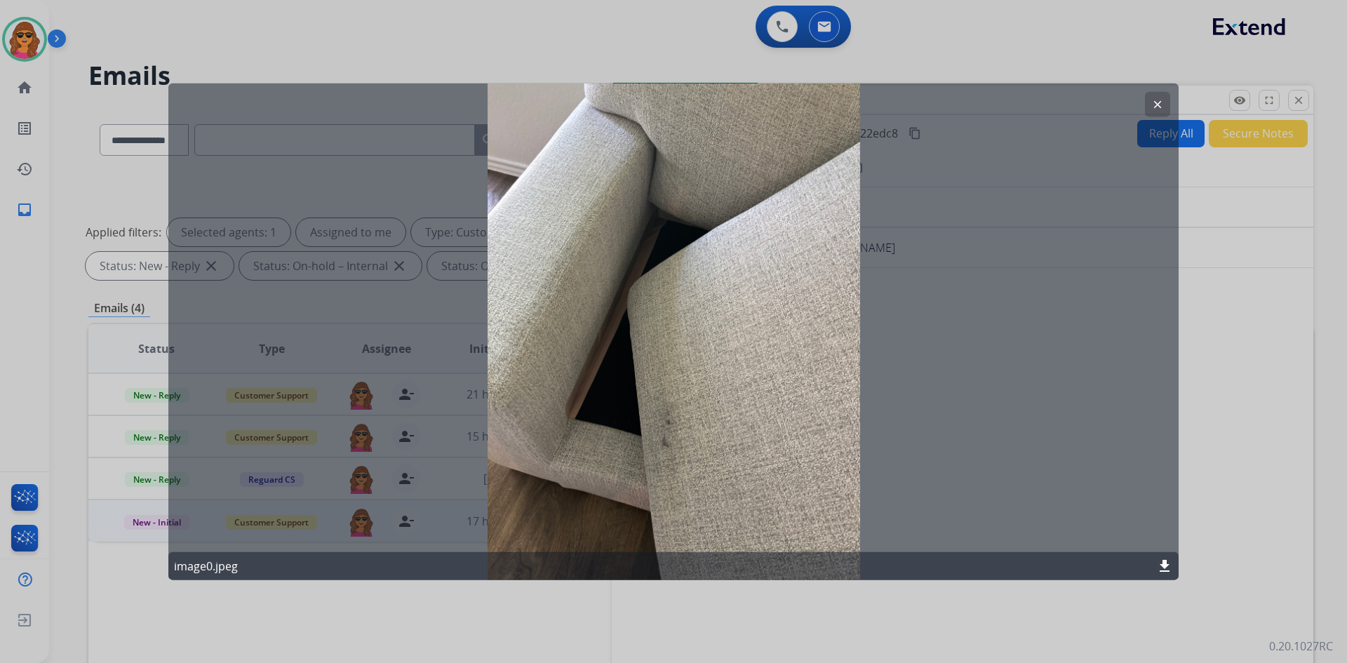
click at [1153, 105] on mat-icon "clear" at bounding box center [1157, 104] width 13 height 13
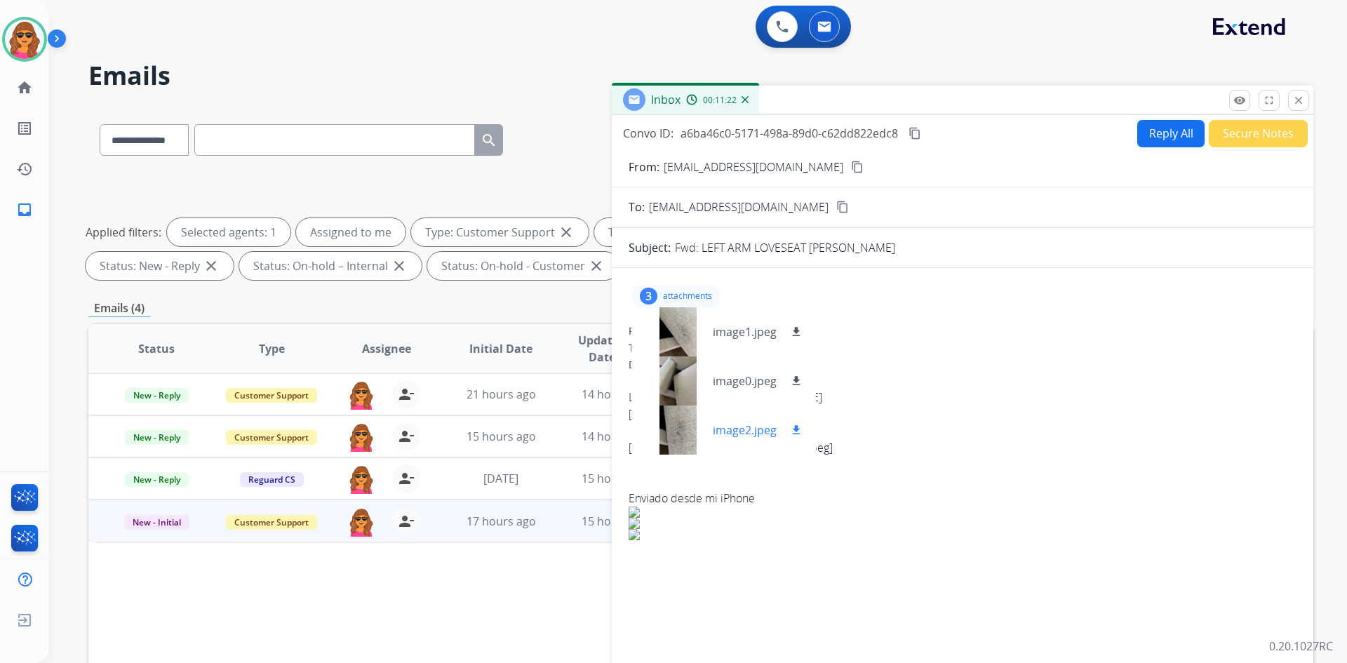
click at [746, 434] on p "image2.jpeg" at bounding box center [745, 430] width 64 height 17
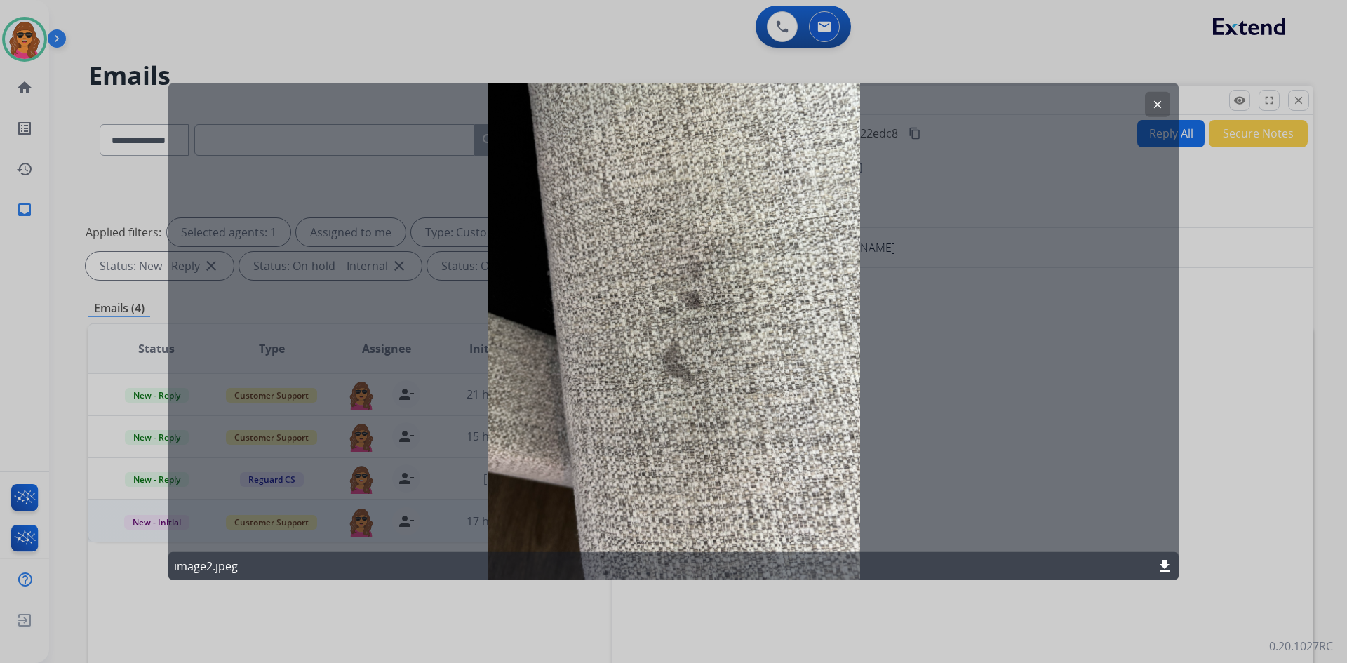
click at [1162, 105] on mat-icon "clear" at bounding box center [1157, 104] width 13 height 13
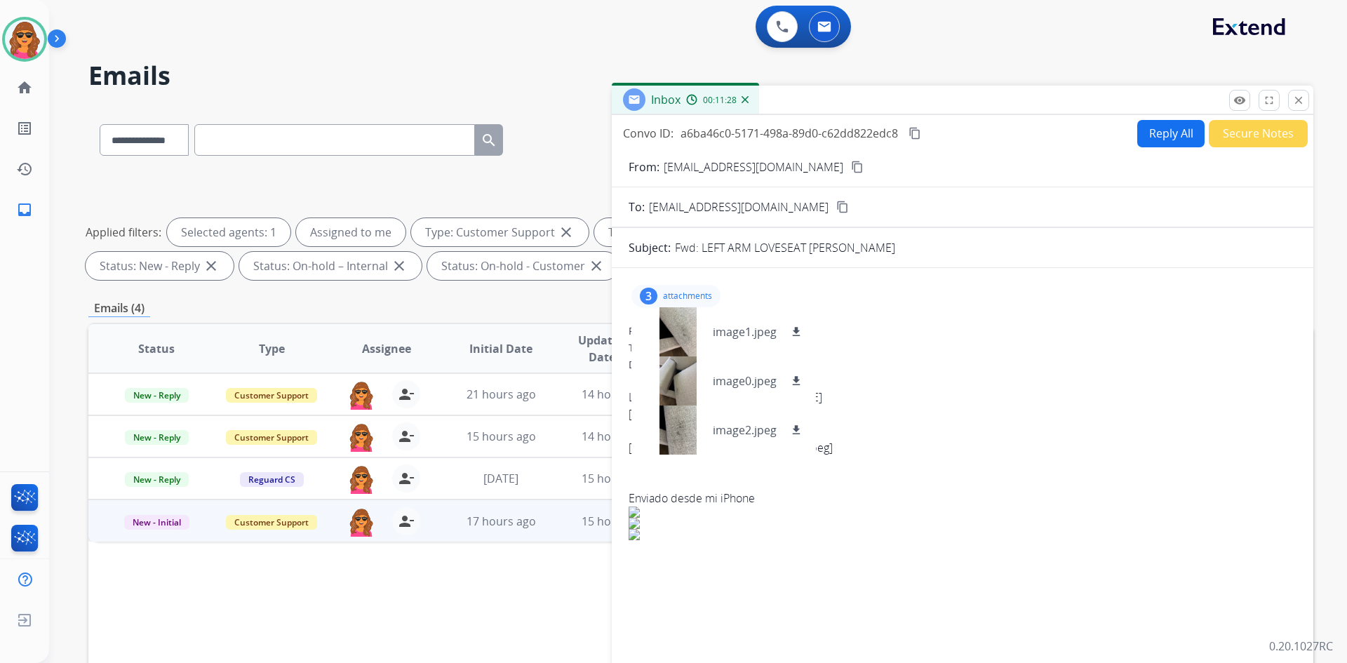
click at [1163, 138] on button "Reply All" at bounding box center [1170, 133] width 67 height 27
select select "**********"
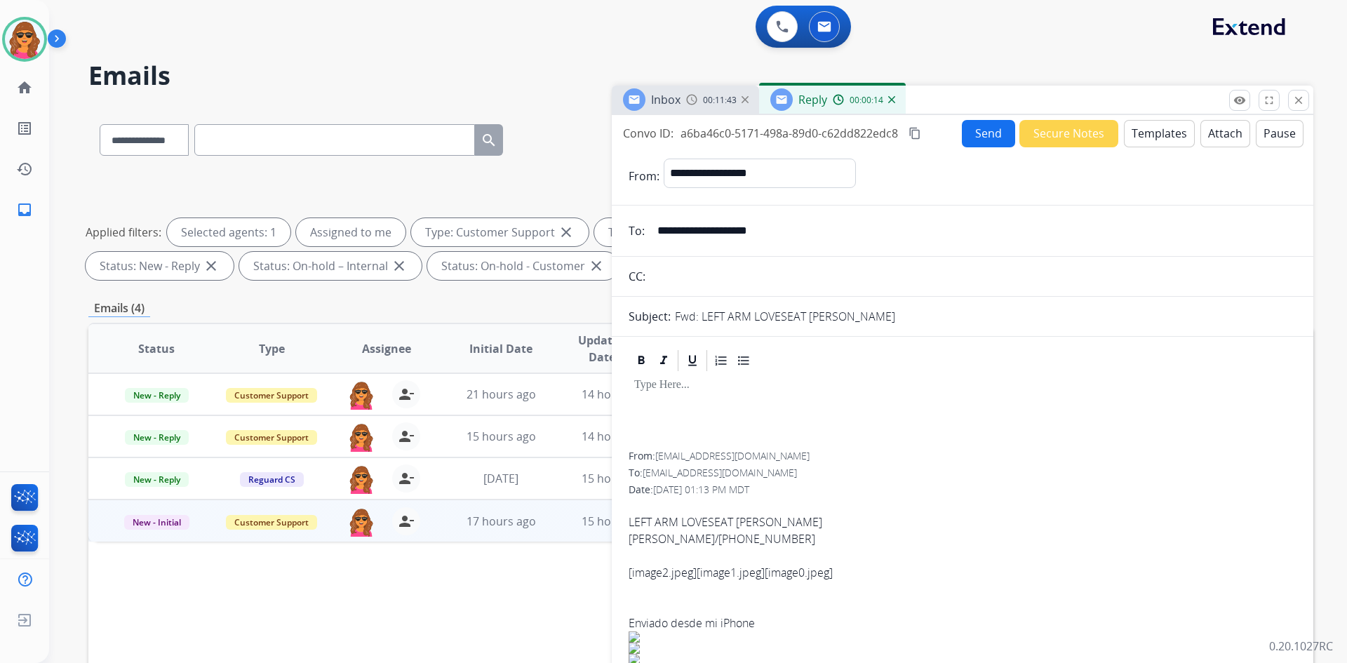
click at [634, 393] on div at bounding box center [963, 412] width 668 height 79
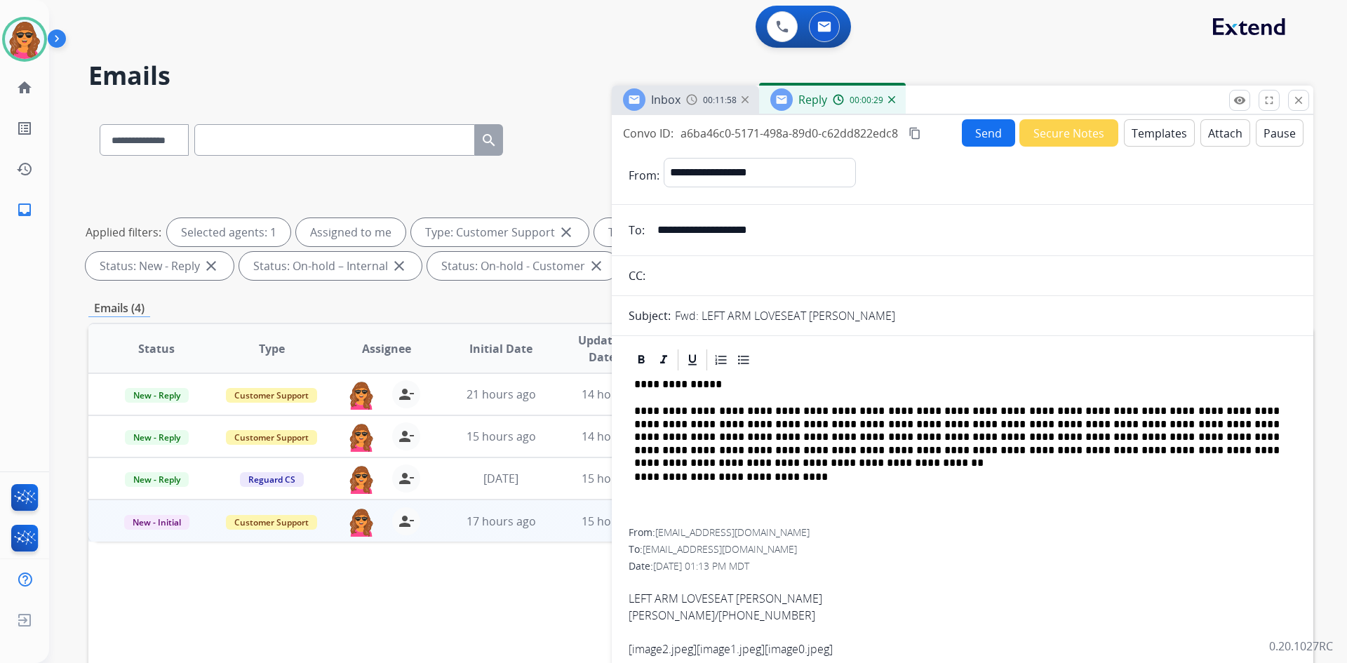
click at [978, 133] on button "Send" at bounding box center [988, 132] width 53 height 27
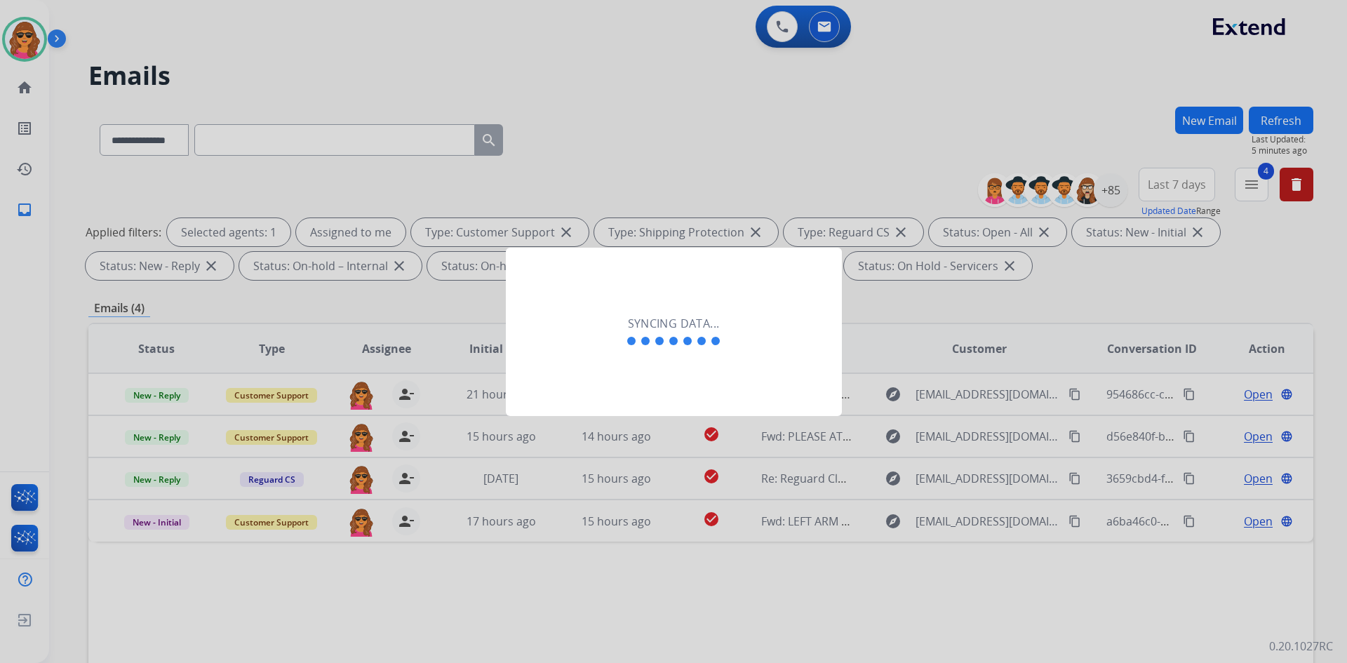
click at [26, 47] on div at bounding box center [673, 331] width 1347 height 663
click at [65, 44] on div at bounding box center [673, 331] width 1347 height 663
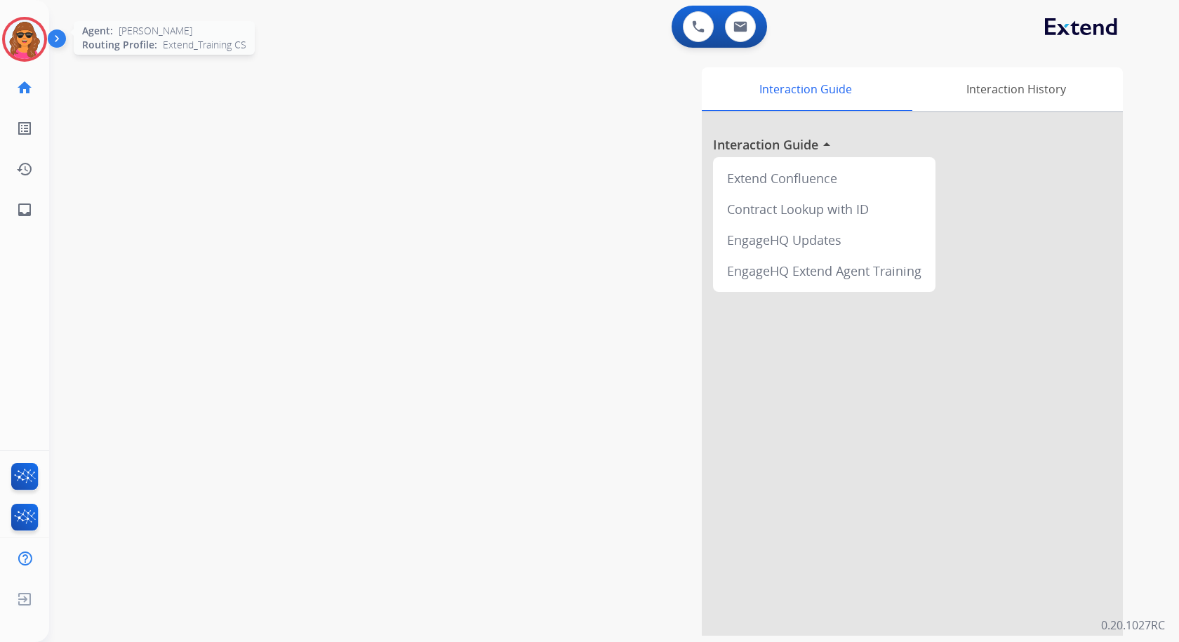
click at [18, 43] on img at bounding box center [24, 39] width 39 height 39
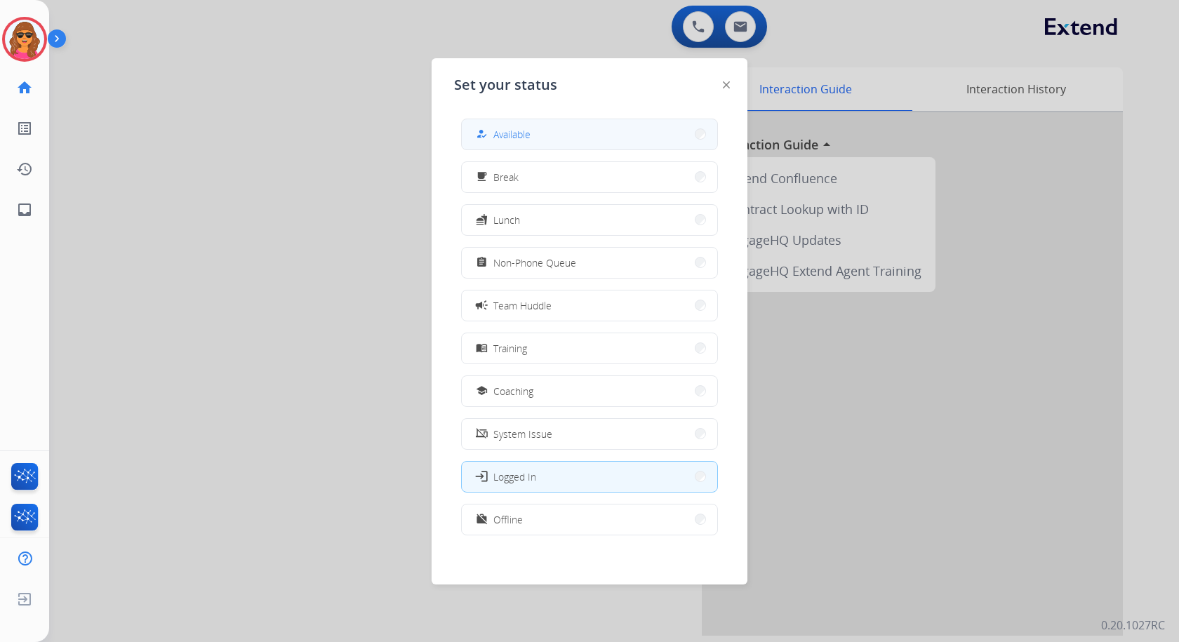
click at [500, 125] on button "how_to_reg Available" at bounding box center [589, 134] width 255 height 30
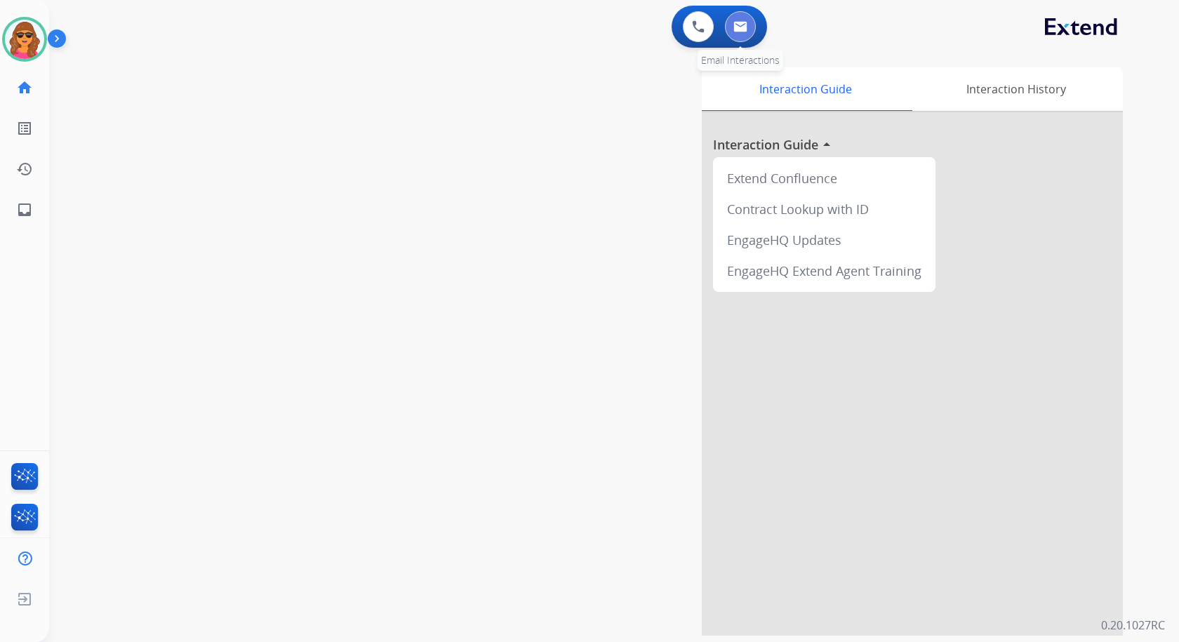
click at [737, 35] on button at bounding box center [740, 26] width 31 height 31
select select "**********"
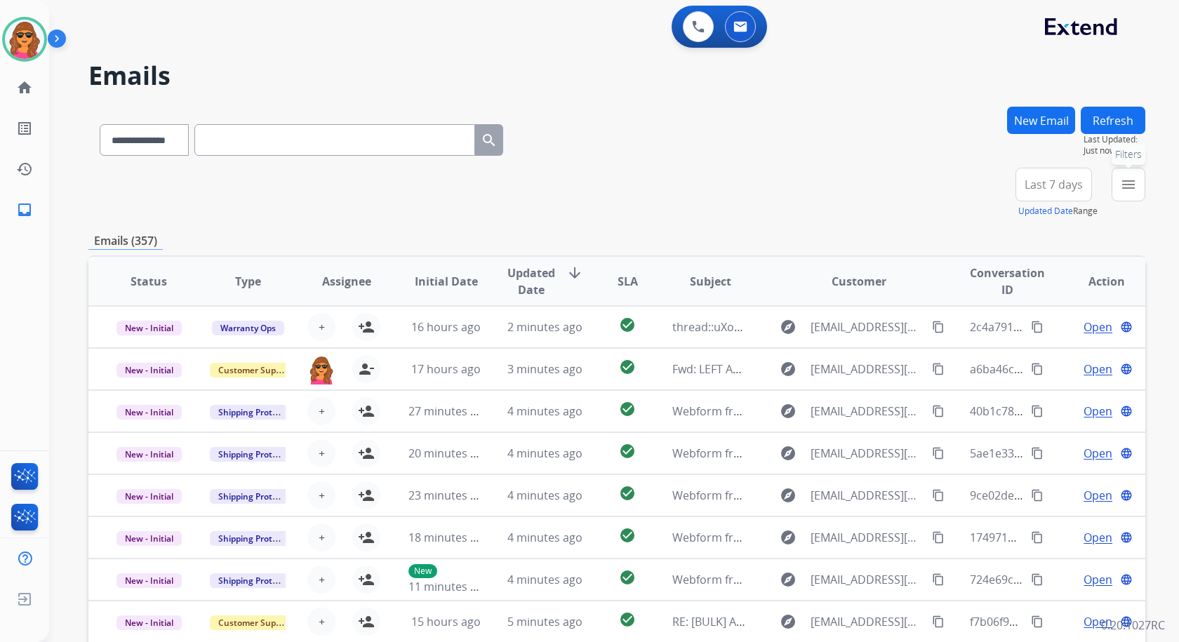
click at [1128, 189] on mat-icon "menu" at bounding box center [1128, 184] width 17 height 17
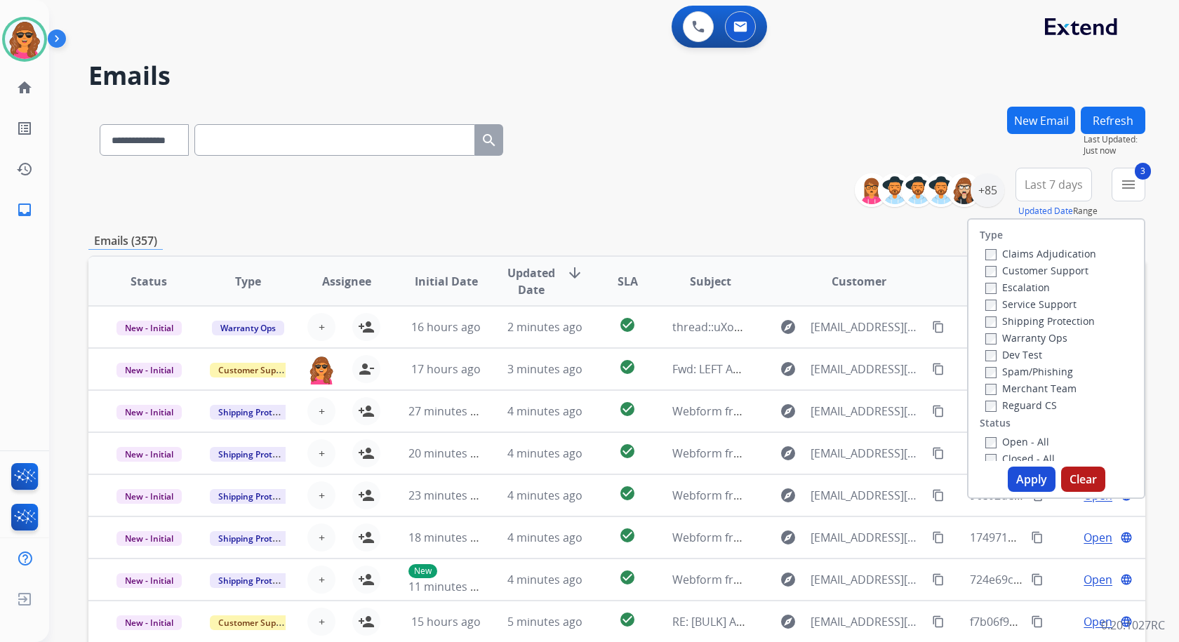
click at [1026, 478] on button "Apply" at bounding box center [1031, 479] width 48 height 25
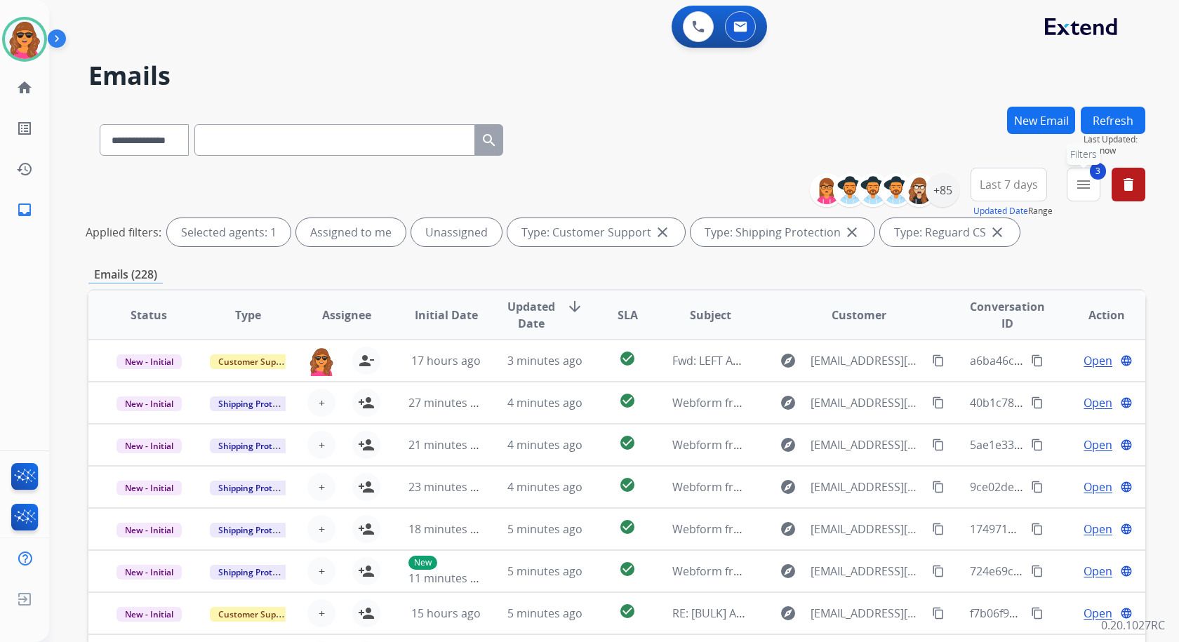
click at [1086, 182] on mat-icon "menu" at bounding box center [1083, 184] width 17 height 17
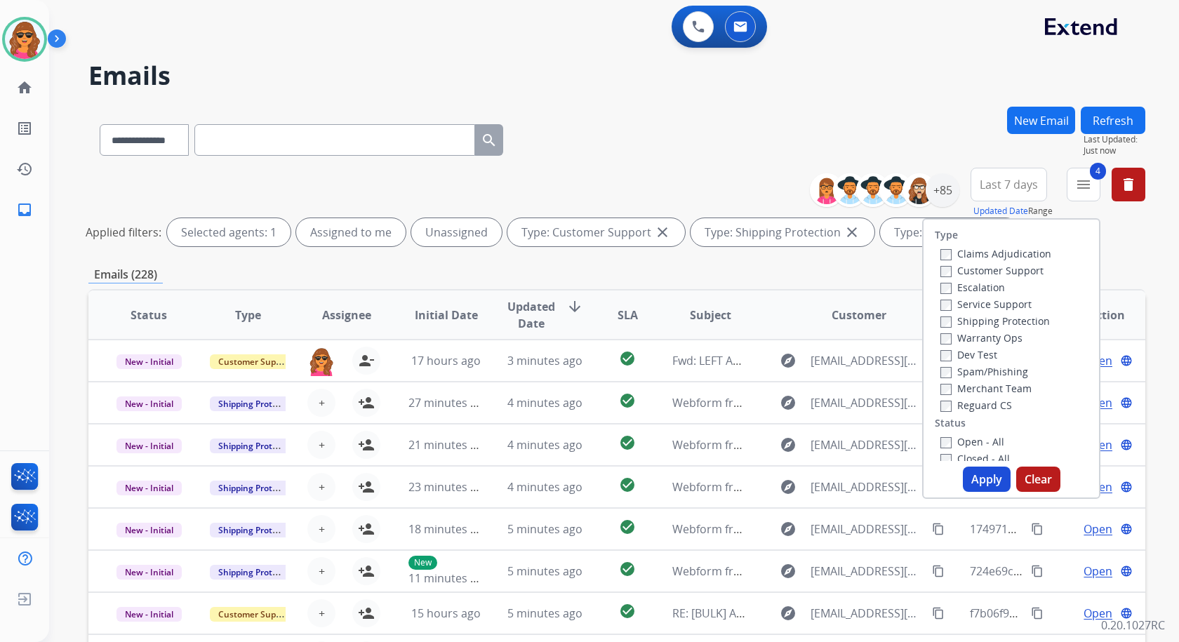
click at [979, 471] on button "Apply" at bounding box center [987, 479] width 48 height 25
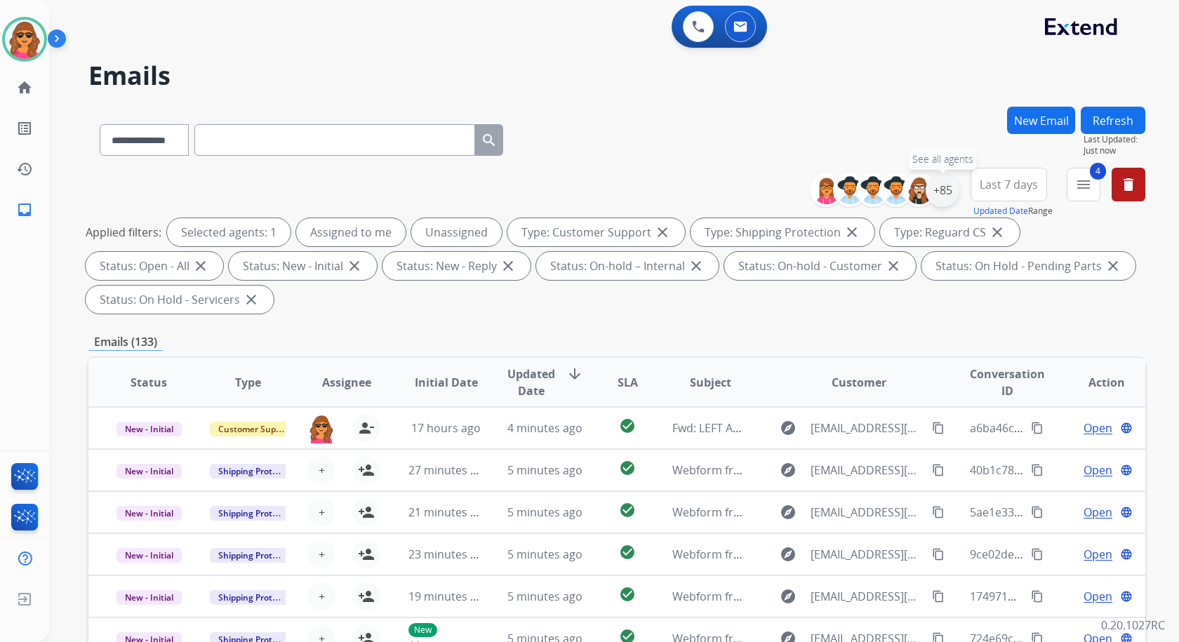
click at [938, 192] on div "+85" at bounding box center [942, 190] width 34 height 34
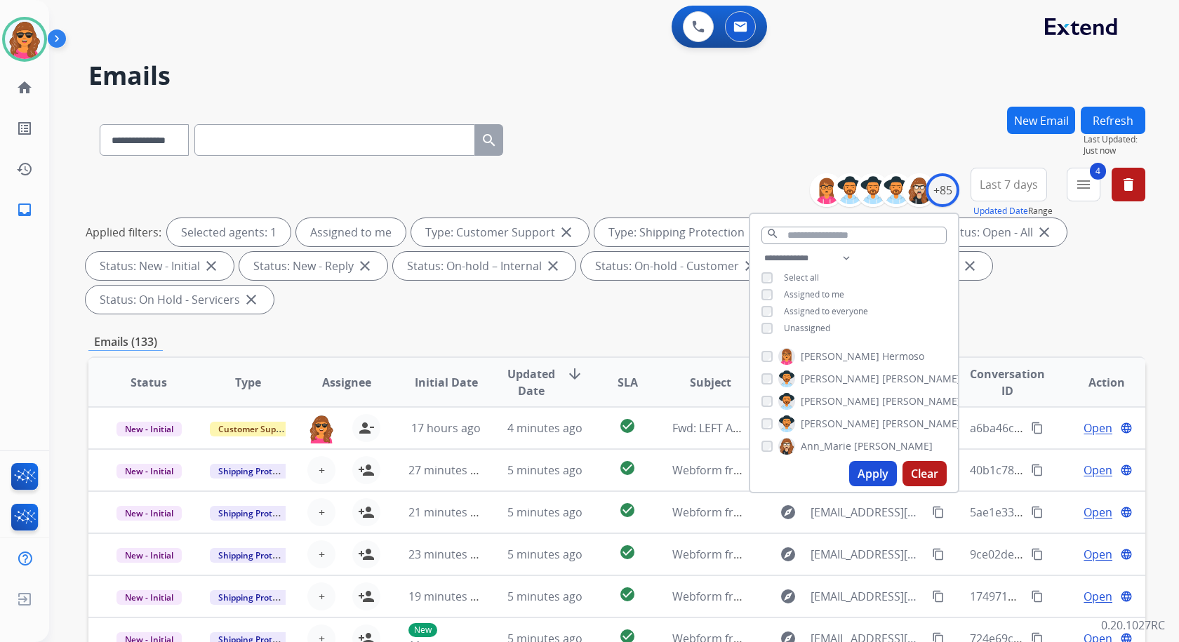
click at [868, 476] on button "Apply" at bounding box center [873, 473] width 48 height 25
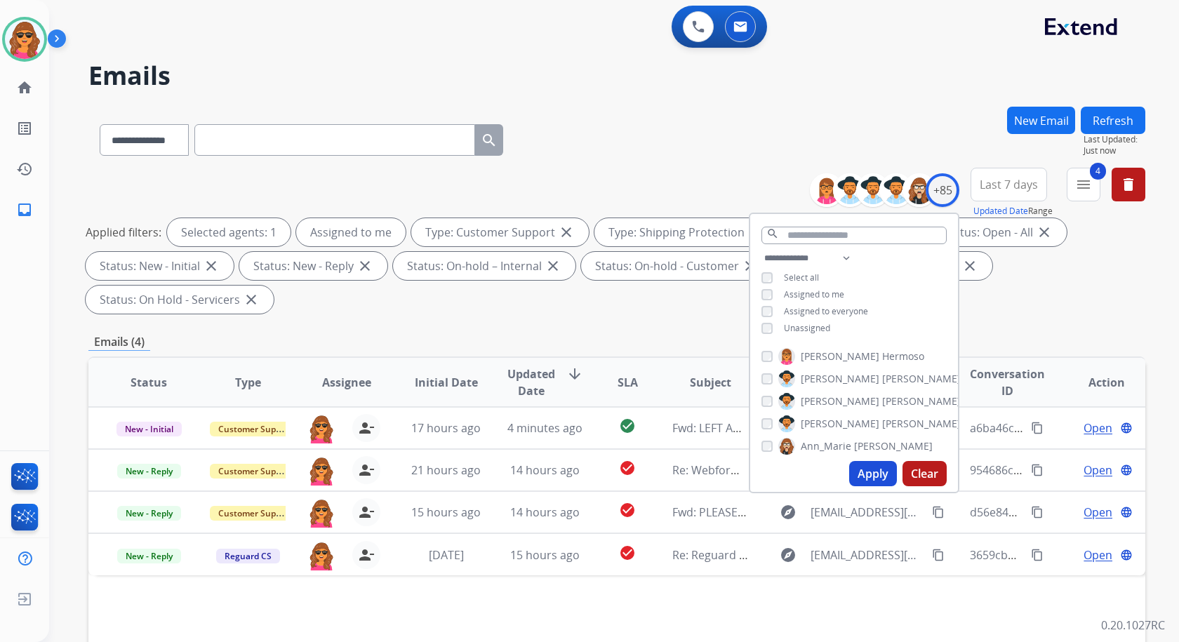
click at [1039, 292] on div "Applied filters: Selected agents: 1 Assigned to me Type: Customer Support close…" at bounding box center [614, 265] width 1057 height 95
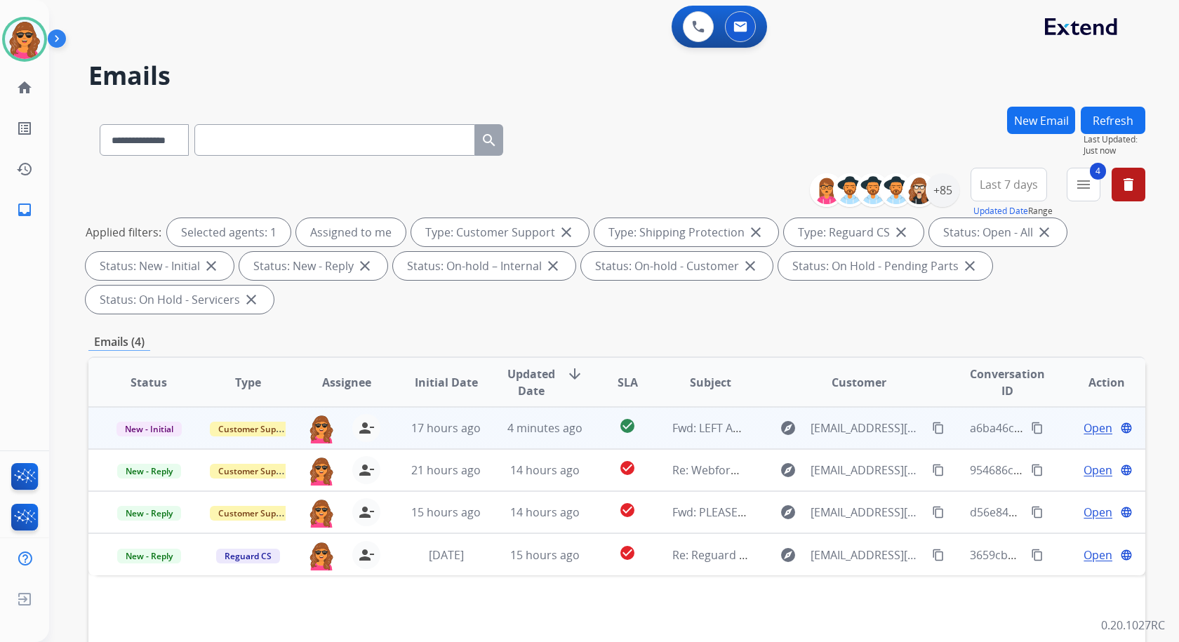
click at [1092, 429] on span "Open" at bounding box center [1097, 428] width 29 height 17
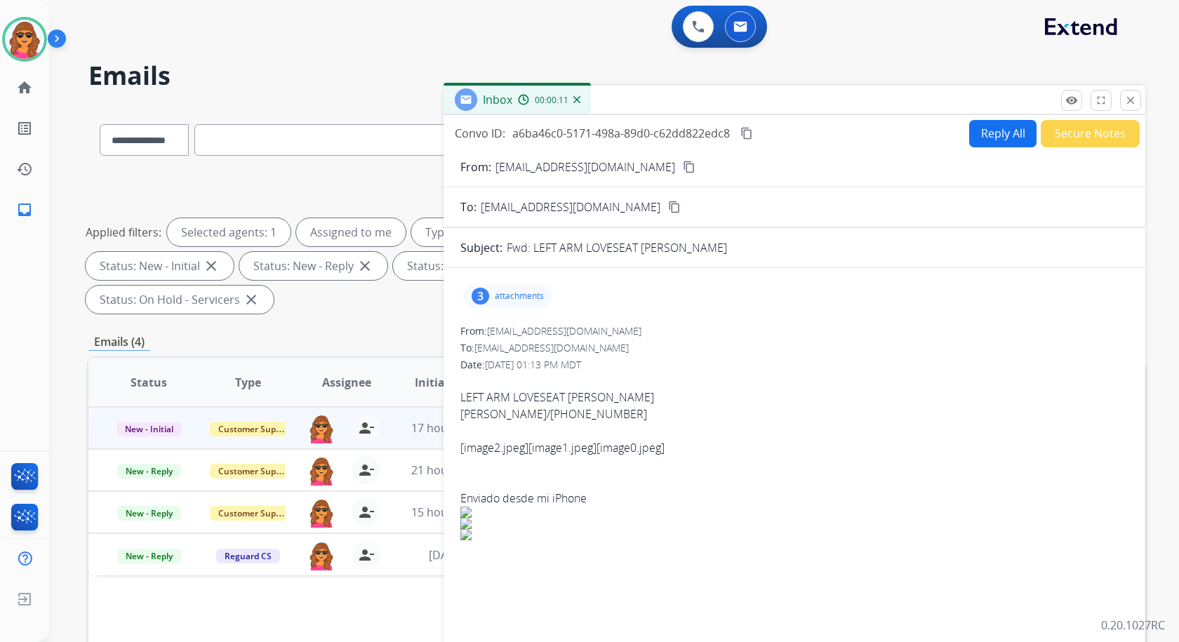
click at [985, 137] on button "Reply All" at bounding box center [1002, 133] width 67 height 27
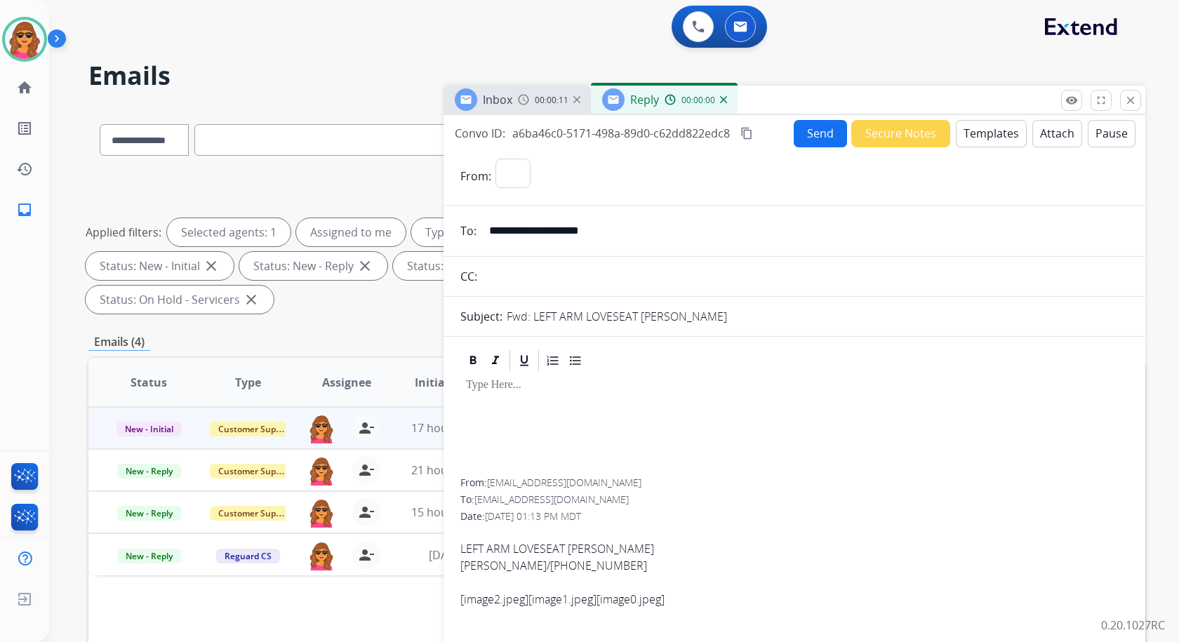
select select "**********"
click at [465, 388] on div at bounding box center [794, 425] width 668 height 105
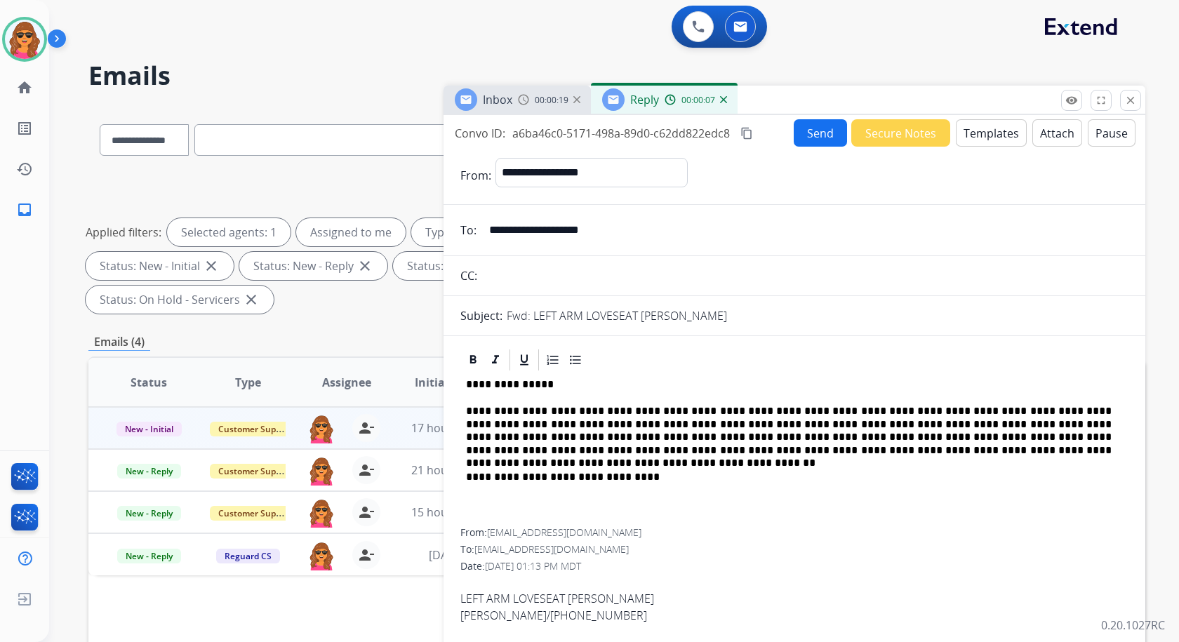
click at [801, 135] on button "Send" at bounding box center [819, 132] width 53 height 27
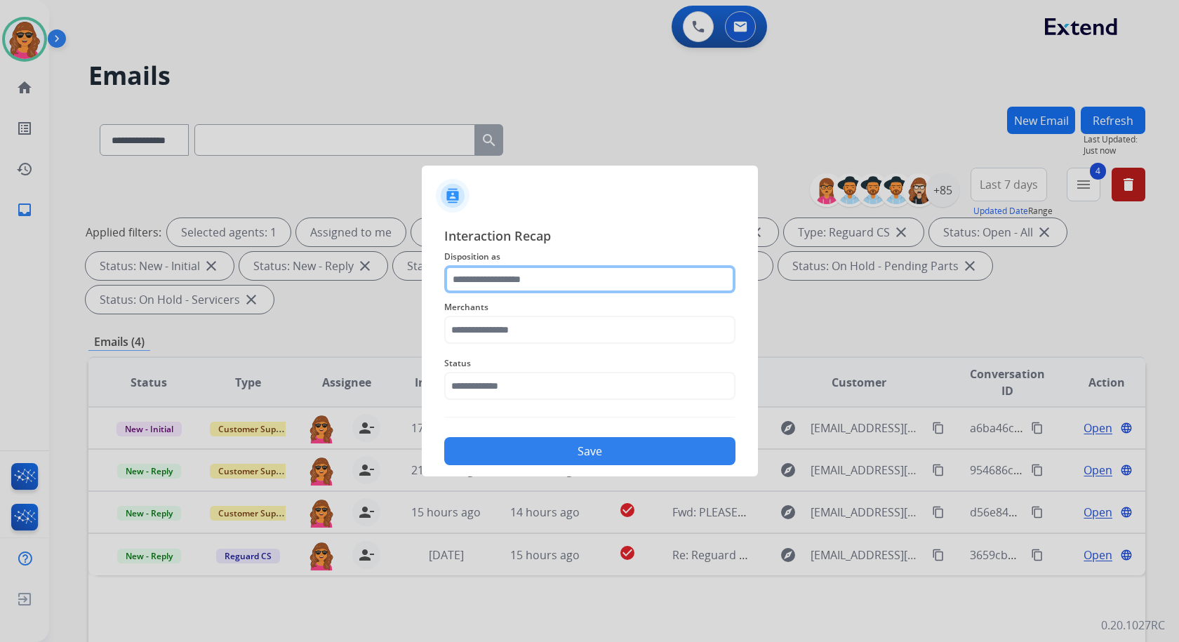
click at [457, 284] on input "text" at bounding box center [589, 279] width 291 height 28
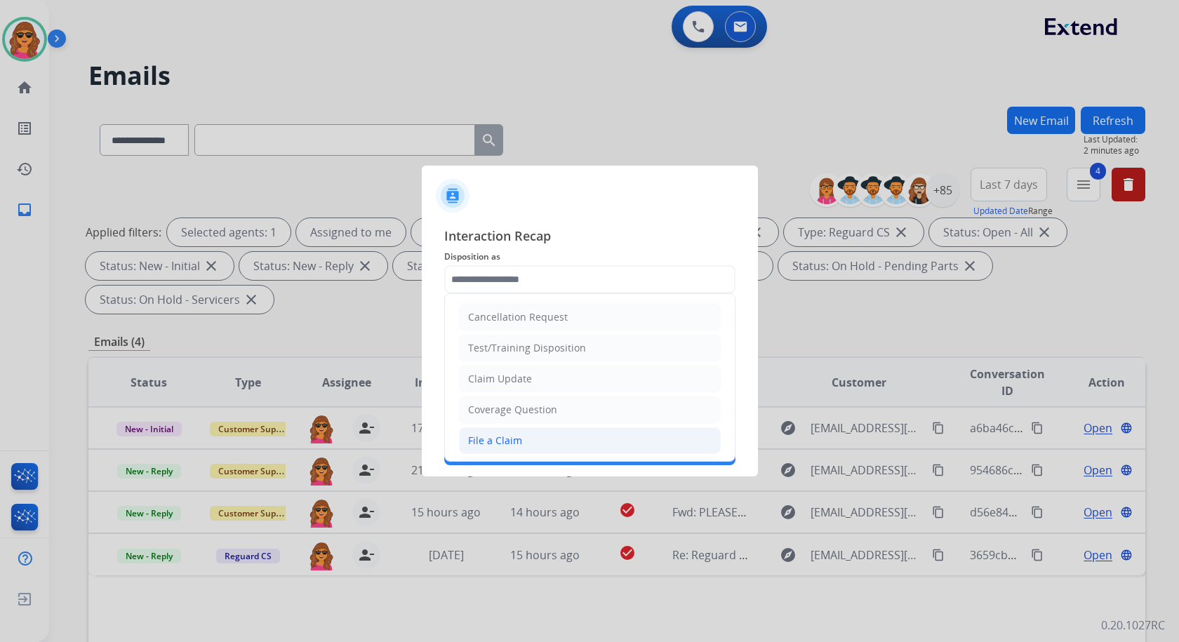
click at [481, 439] on div "File a Claim" at bounding box center [495, 441] width 54 height 14
type input "**********"
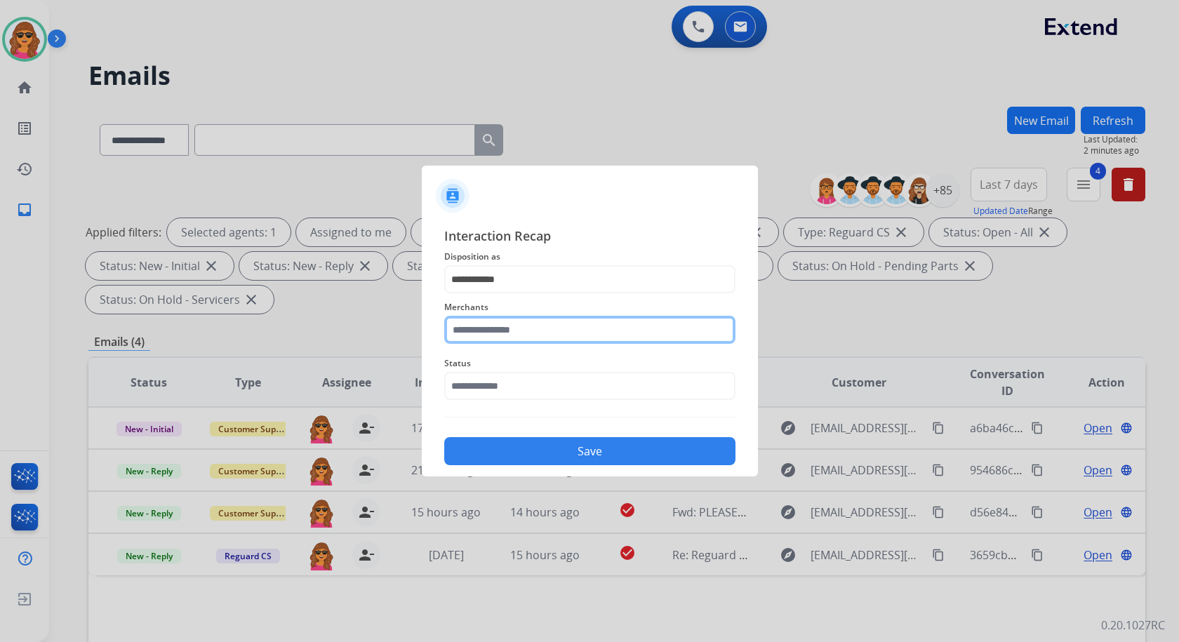
click at [452, 335] on input "text" at bounding box center [589, 330] width 291 height 28
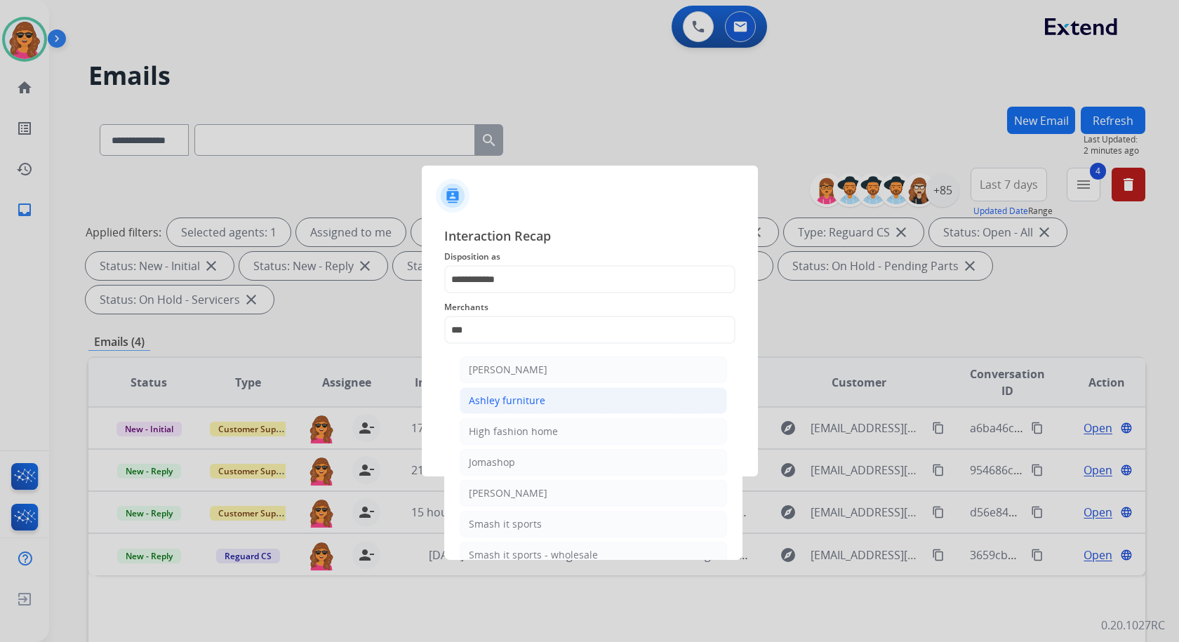
click at [512, 397] on div "Ashley furniture" at bounding box center [507, 401] width 76 height 14
type input "**********"
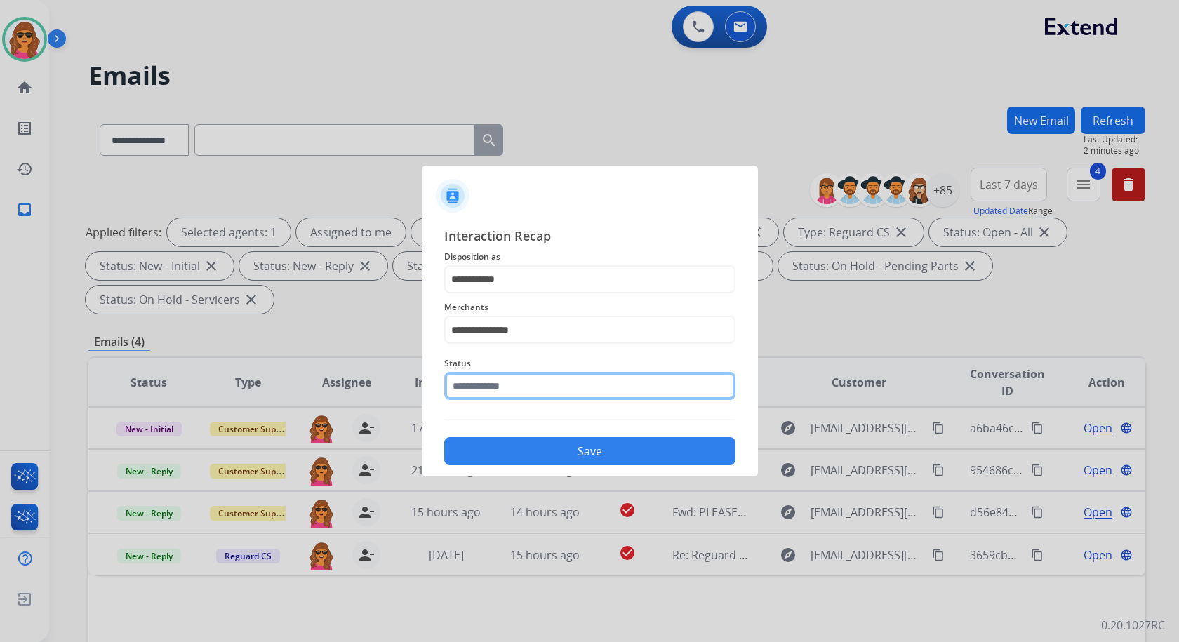
click at [478, 397] on input "text" at bounding box center [589, 386] width 291 height 28
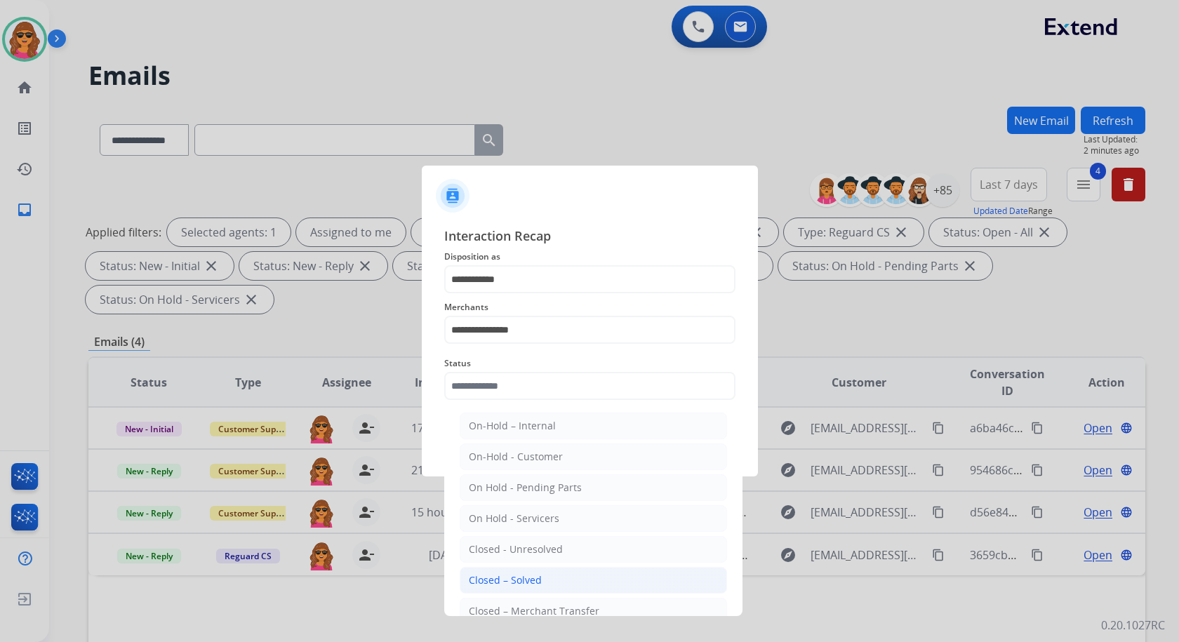
click at [523, 587] on div "Closed – Solved" at bounding box center [505, 580] width 73 height 14
type input "**********"
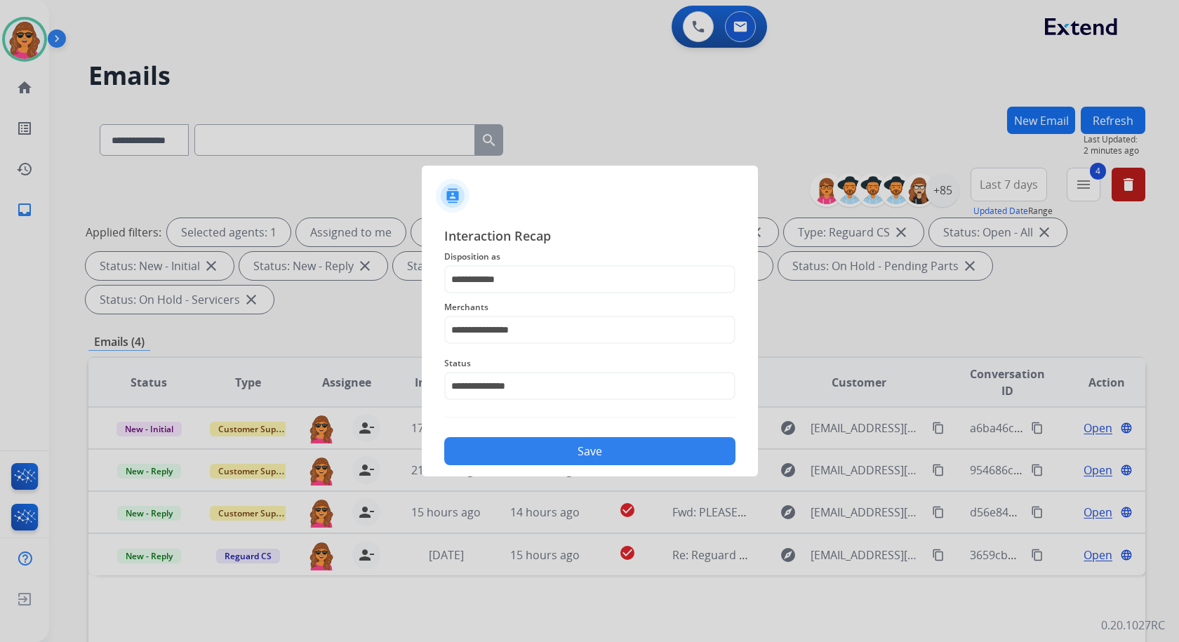
click at [583, 453] on button "Save" at bounding box center [589, 451] width 291 height 28
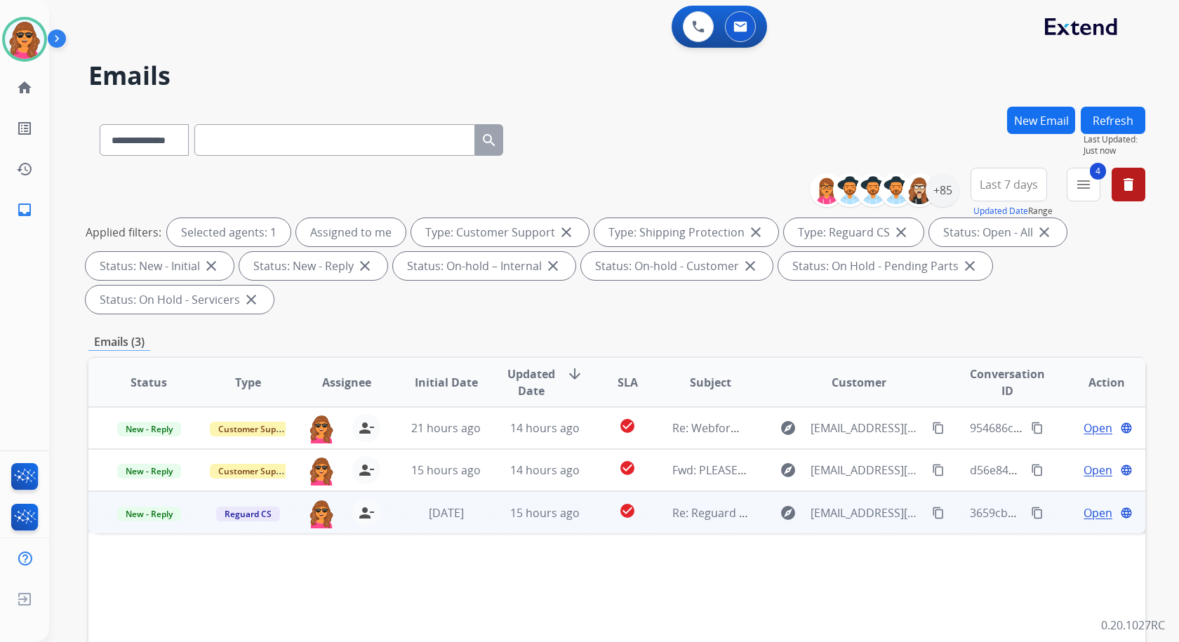
click at [1083, 517] on span "Open" at bounding box center [1097, 512] width 29 height 17
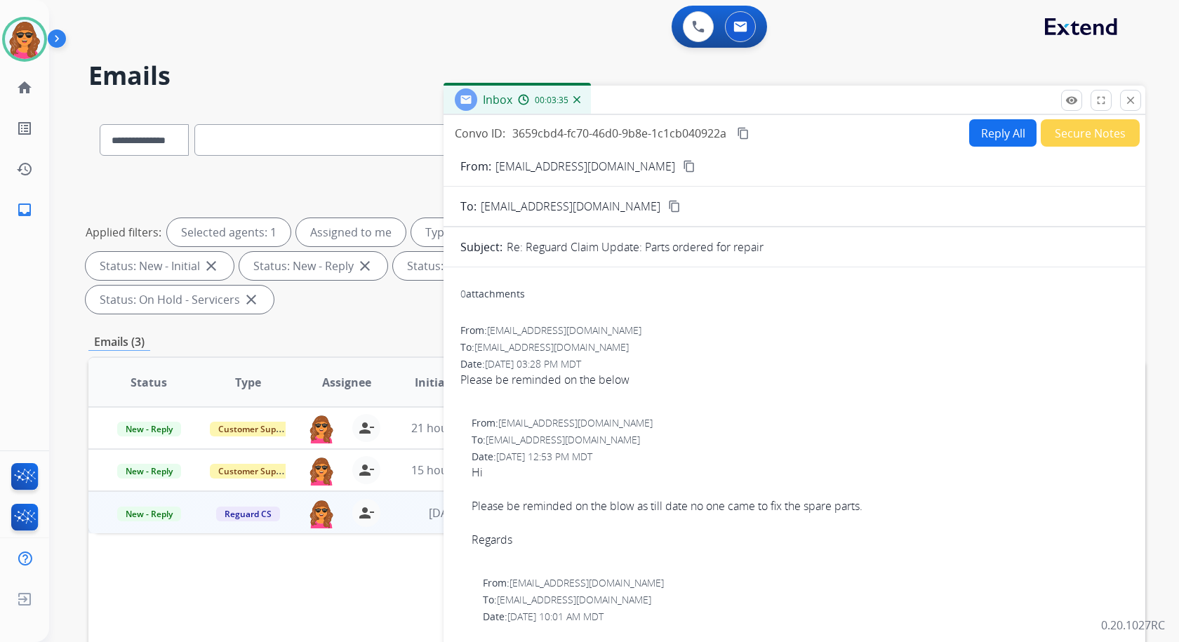
click at [683, 166] on mat-icon "content_copy" at bounding box center [689, 166] width 13 height 13
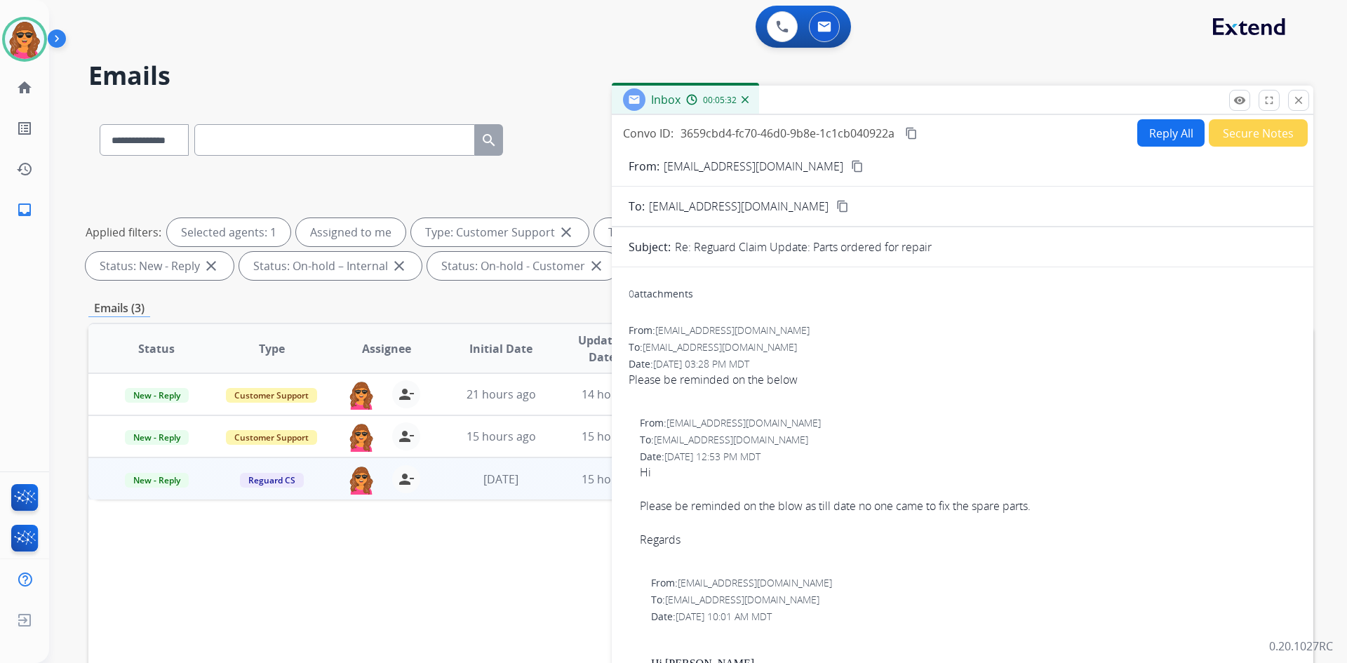
click at [851, 163] on mat-icon "content_copy" at bounding box center [857, 166] width 13 height 13
click at [851, 162] on mat-icon "content_copy" at bounding box center [857, 166] width 13 height 13
click at [851, 170] on mat-icon "content_copy" at bounding box center [857, 166] width 13 height 13
click at [851, 167] on mat-icon "content_copy" at bounding box center [857, 166] width 13 height 13
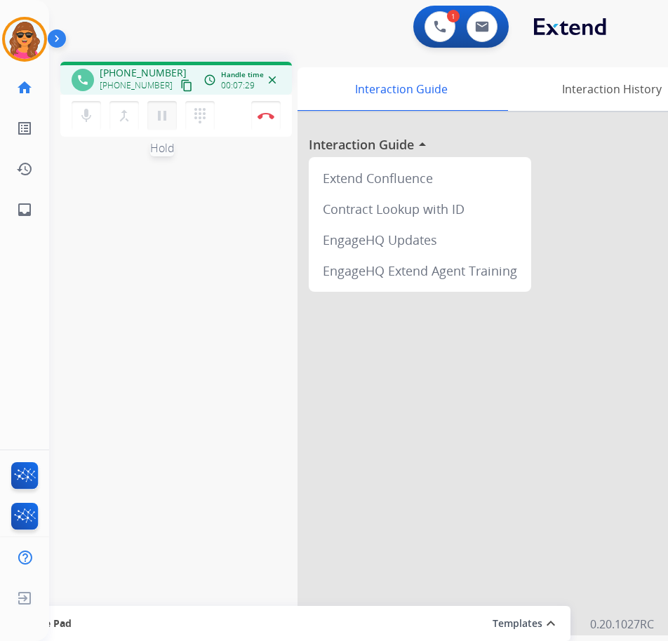
click at [163, 109] on mat-icon "pause" at bounding box center [162, 115] width 17 height 17
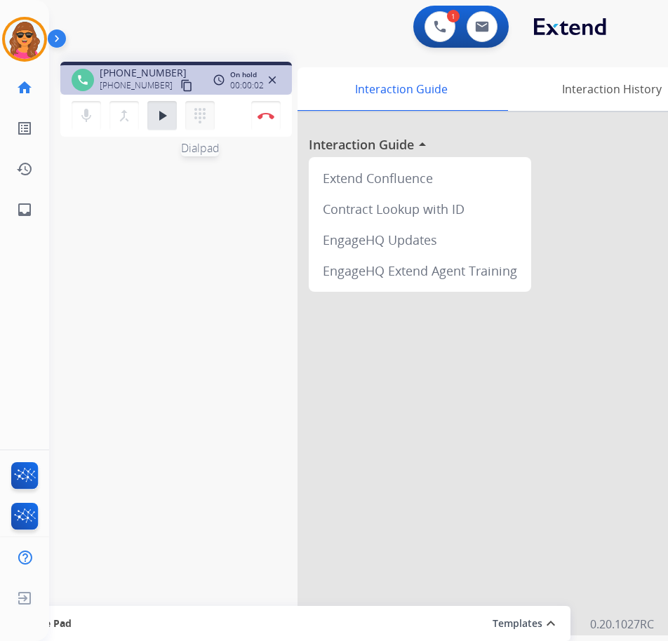
click at [194, 116] on mat-icon "dialpad" at bounding box center [200, 115] width 17 height 17
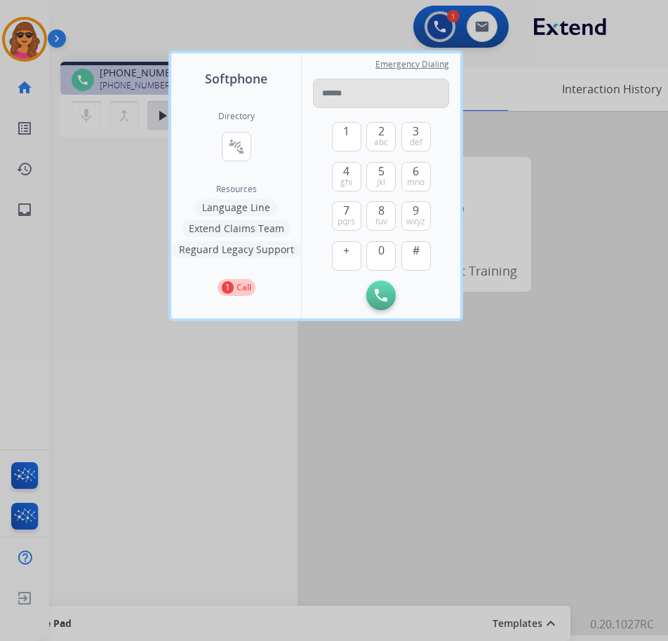
click at [321, 84] on input "tel" at bounding box center [381, 93] width 136 height 29
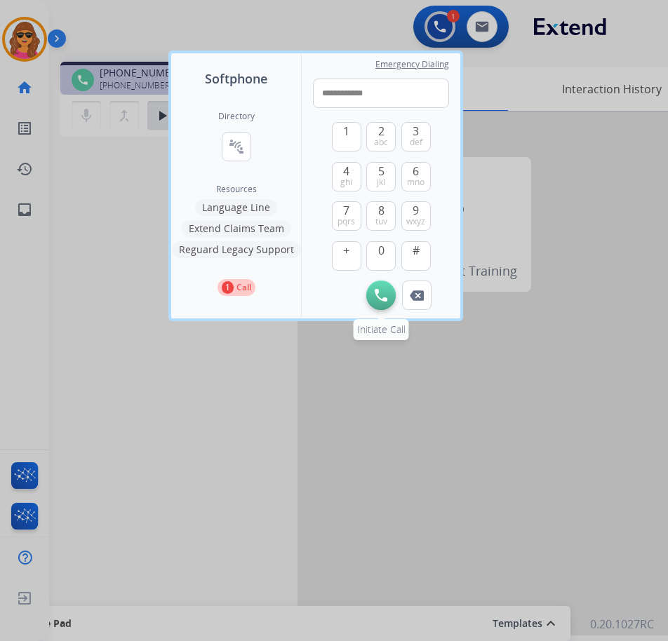
type input "**********"
click at [380, 288] on button "Initiate Call" at bounding box center [380, 295] width 29 height 29
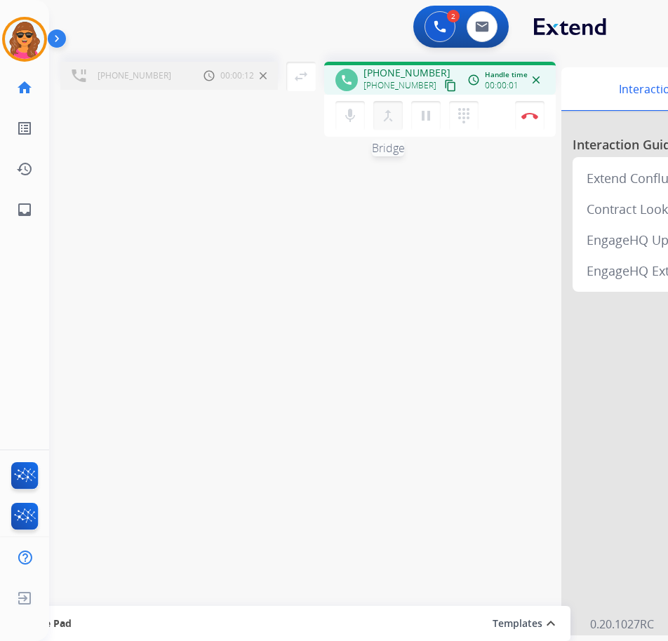
click at [386, 119] on mat-icon "merge_type" at bounding box center [388, 115] width 17 height 17
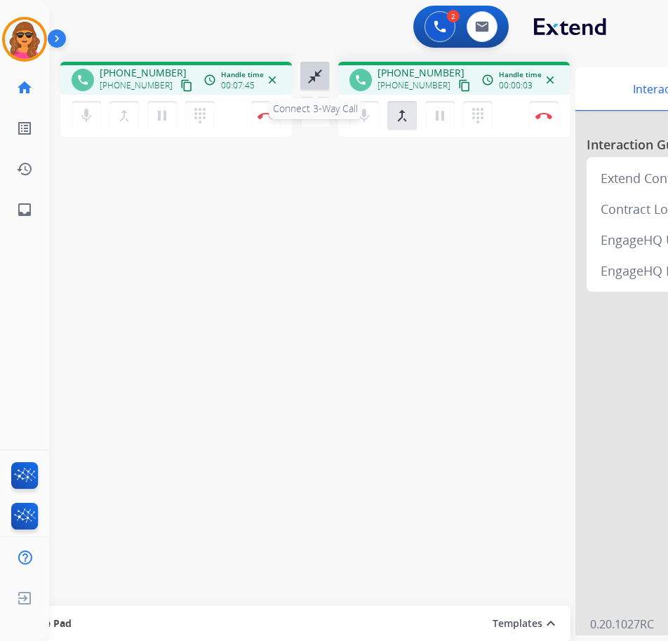
click at [316, 73] on mat-icon "close_fullscreen" at bounding box center [315, 76] width 17 height 17
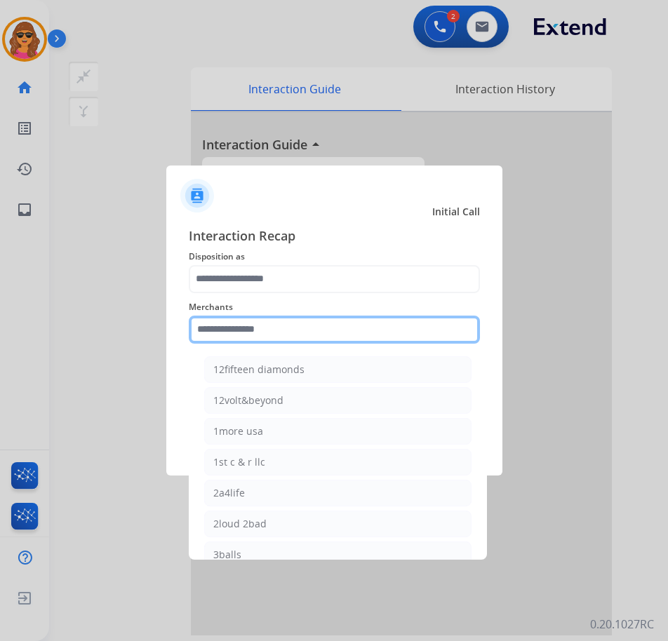
click at [202, 328] on input "text" at bounding box center [334, 330] width 291 height 28
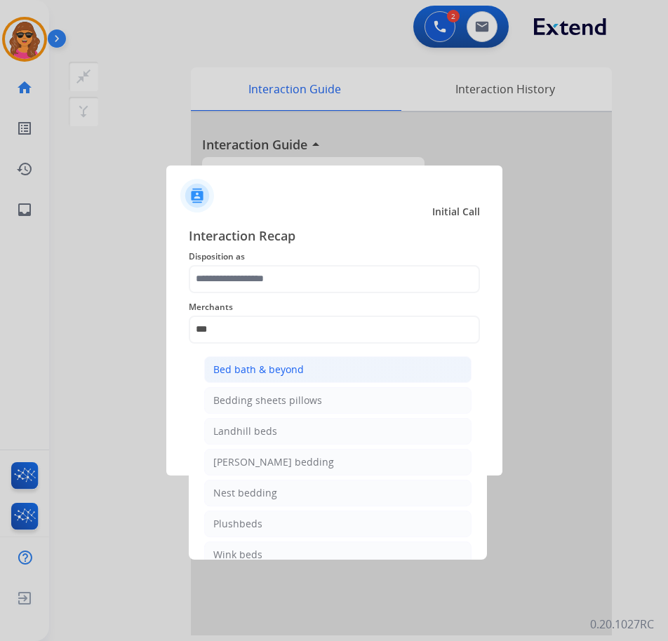
click at [255, 369] on div "Bed bath & beyond" at bounding box center [258, 370] width 91 height 14
type input "**********"
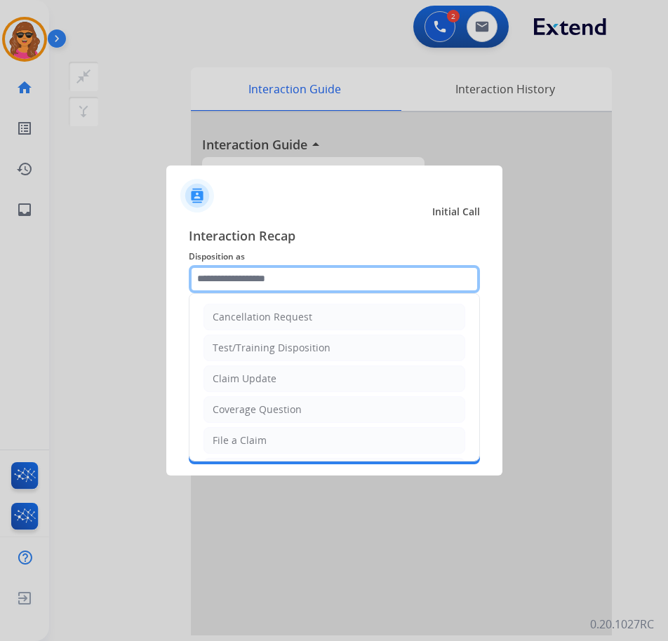
click at [199, 281] on input "text" at bounding box center [334, 279] width 291 height 28
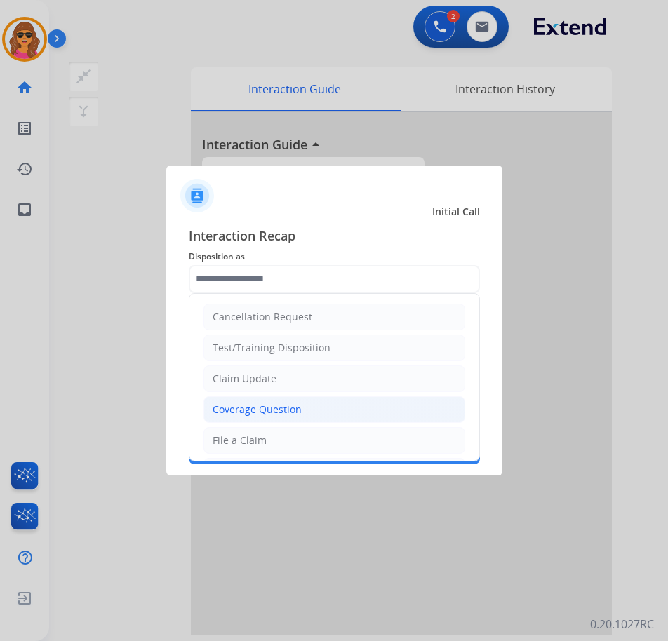
click at [259, 408] on div "Coverage Question" at bounding box center [257, 410] width 89 height 14
type input "**********"
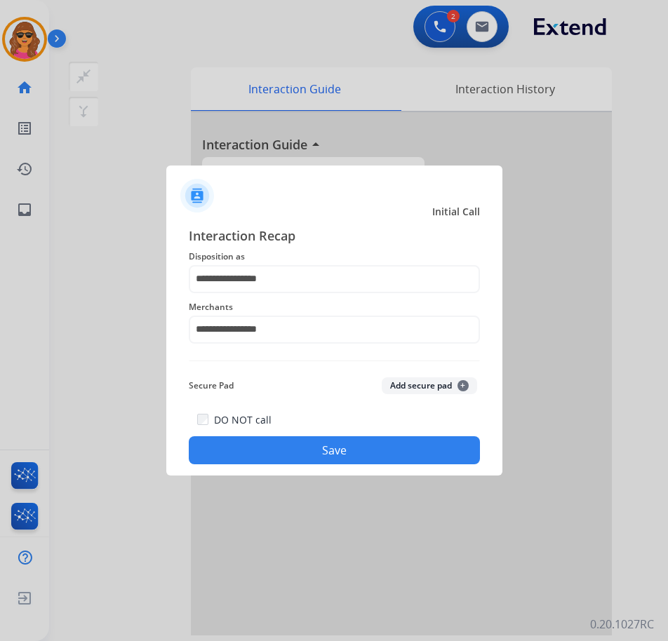
click at [342, 441] on button "Save" at bounding box center [334, 450] width 291 height 28
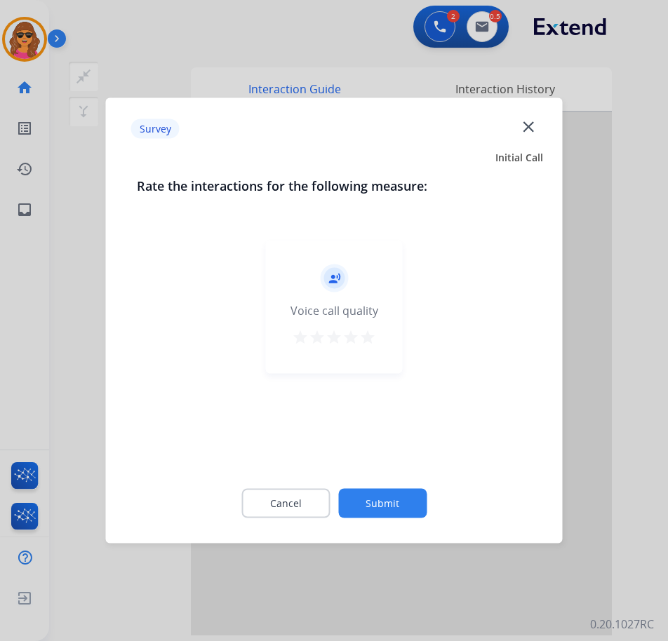
click at [367, 332] on mat-icon "star" at bounding box center [367, 337] width 17 height 17
click at [370, 507] on button "Submit" at bounding box center [382, 503] width 88 height 29
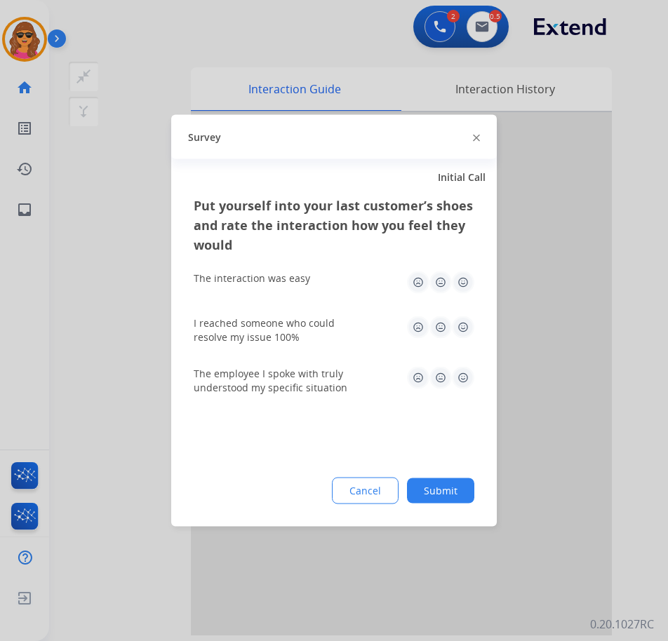
click at [460, 274] on img at bounding box center [463, 283] width 22 height 22
click at [462, 326] on img at bounding box center [463, 327] width 22 height 22
click at [463, 375] on img at bounding box center [463, 378] width 22 height 22
click at [433, 484] on button "Submit" at bounding box center [440, 490] width 67 height 25
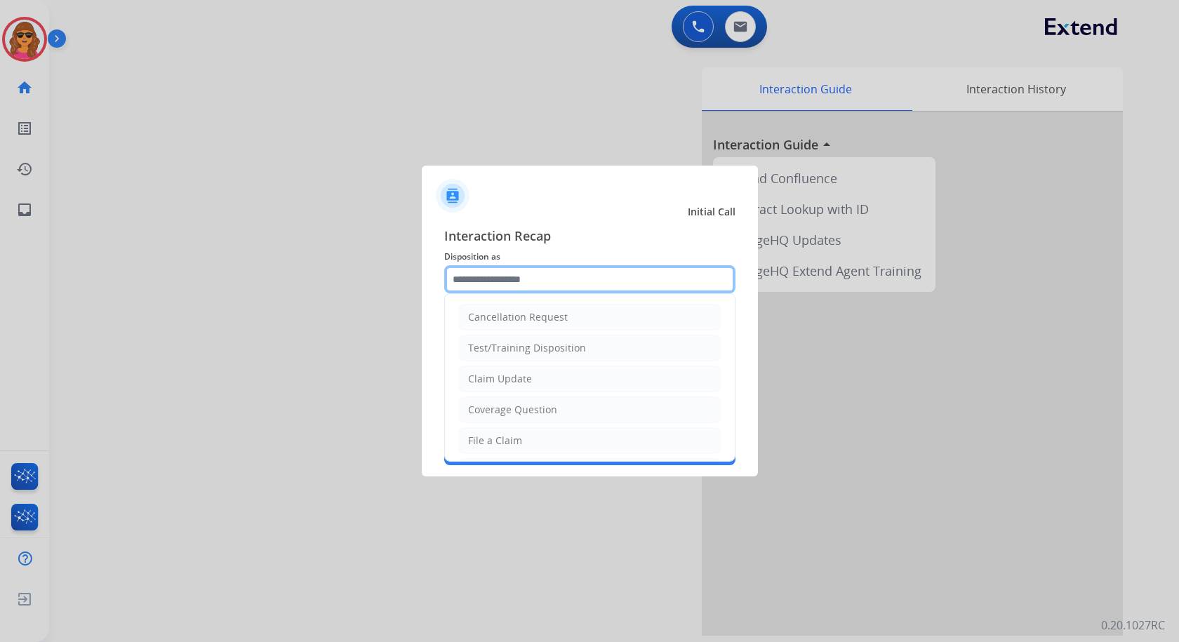
click at [465, 280] on input "text" at bounding box center [589, 279] width 291 height 28
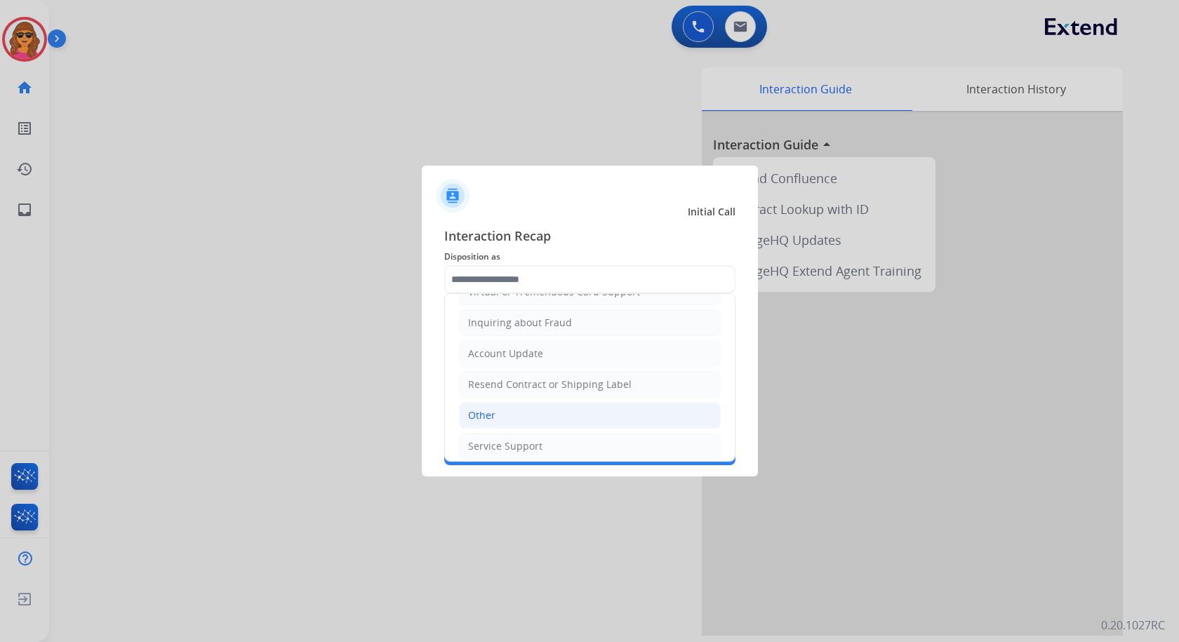
click at [480, 412] on div "Other" at bounding box center [481, 415] width 27 height 14
type input "*****"
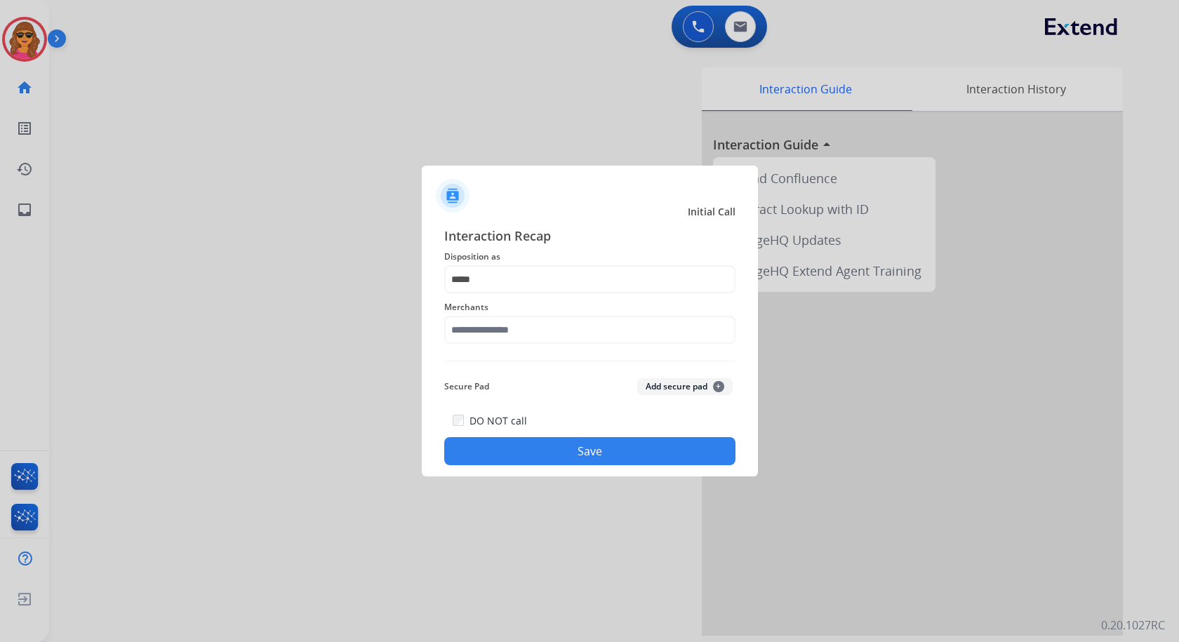
click at [38, 39] on div at bounding box center [589, 321] width 1179 height 642
click at [455, 328] on input "text" at bounding box center [589, 330] width 291 height 28
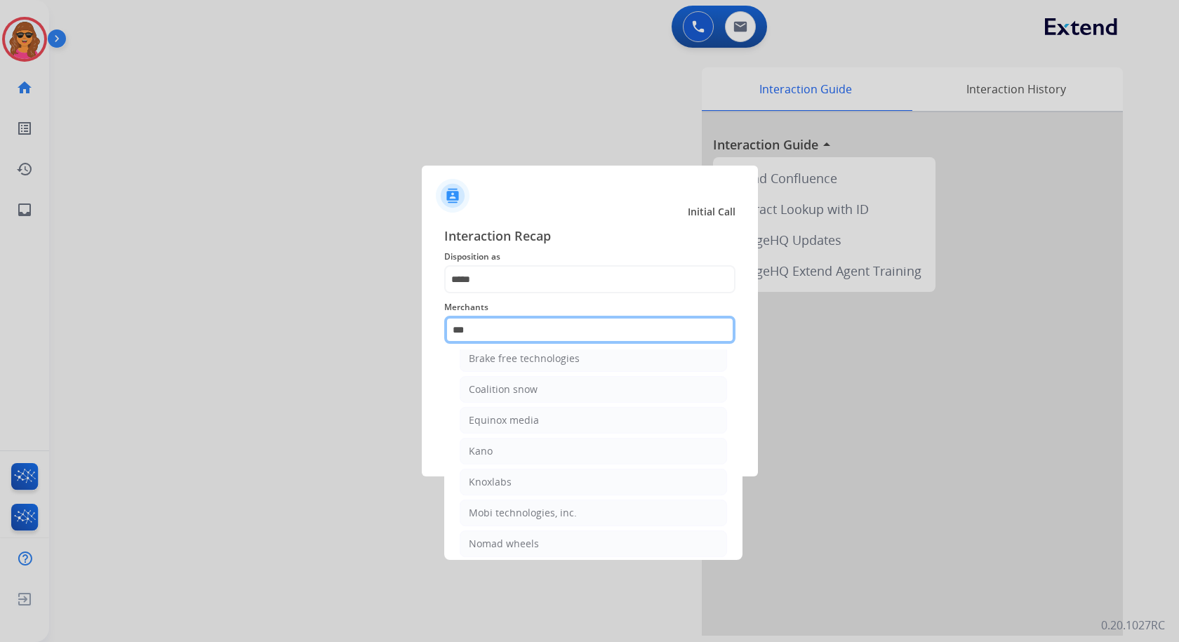
scroll to position [0, 0]
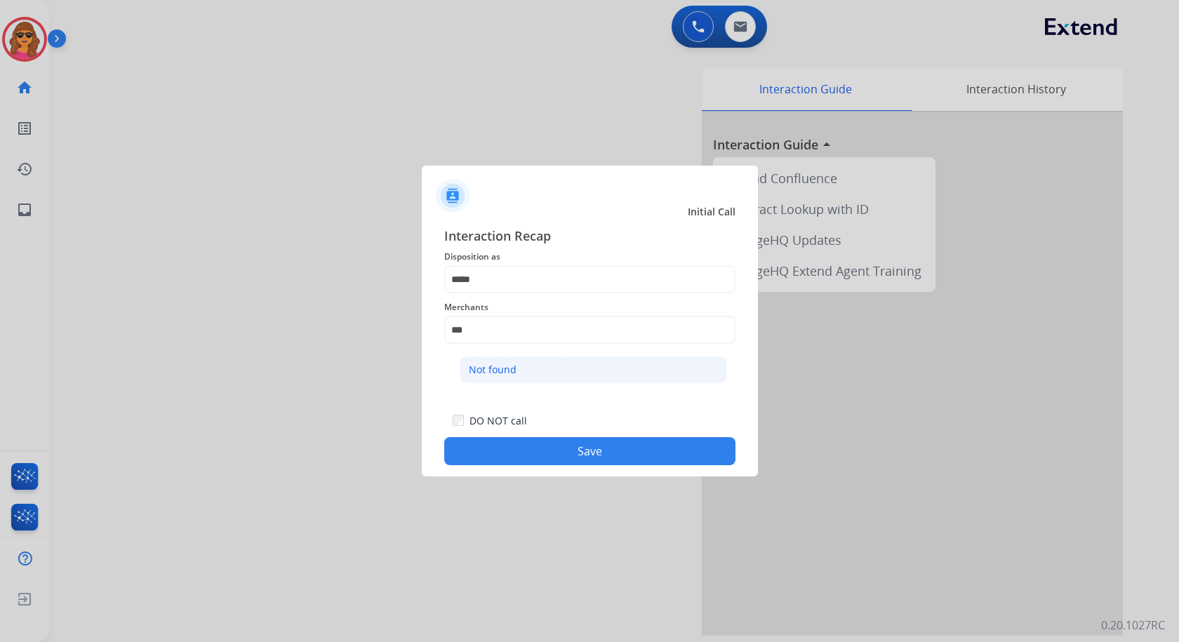
click at [479, 360] on li "Not found" at bounding box center [593, 369] width 267 height 27
type input "*********"
click at [573, 448] on button "Save" at bounding box center [589, 451] width 291 height 28
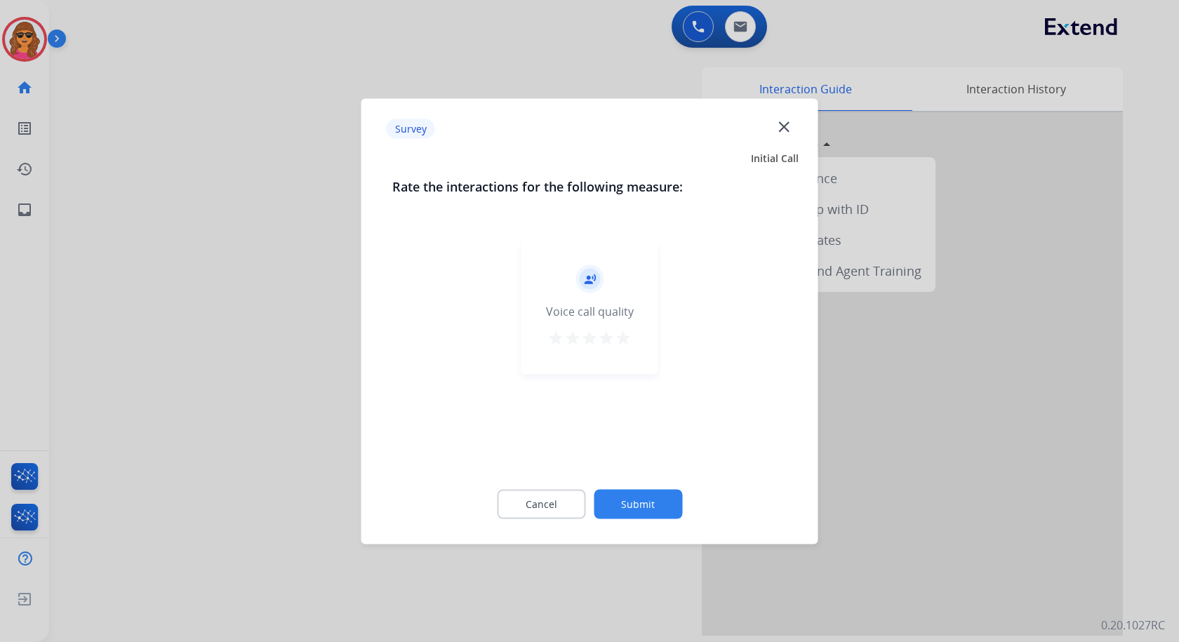
click at [633, 338] on div "record_voice_over Voice call quality star star star star star" at bounding box center [589, 307] width 137 height 133
click at [612, 344] on mat-icon "star" at bounding box center [606, 337] width 17 height 17
click at [621, 345] on mat-icon "star" at bounding box center [623, 337] width 17 height 17
click at [647, 493] on button "Submit" at bounding box center [638, 503] width 88 height 29
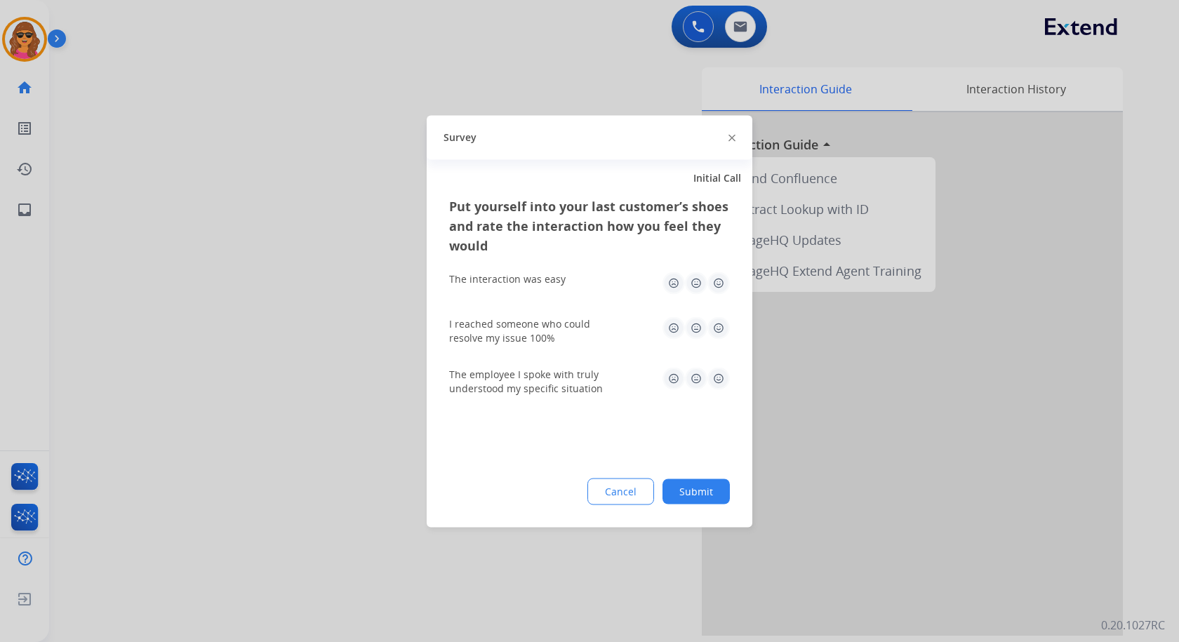
click at [725, 288] on img at bounding box center [718, 283] width 22 height 22
click at [723, 326] on img at bounding box center [718, 327] width 22 height 22
click at [720, 369] on img at bounding box center [718, 378] width 22 height 22
click at [687, 497] on button "Submit" at bounding box center [695, 490] width 67 height 25
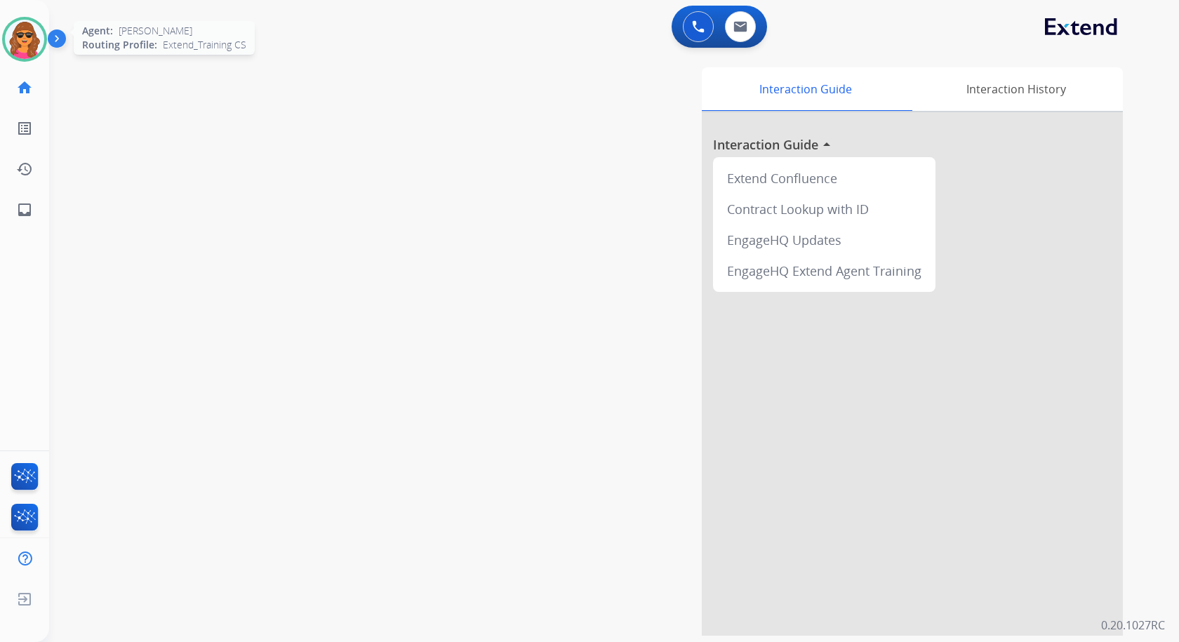
click at [29, 37] on img at bounding box center [24, 39] width 39 height 39
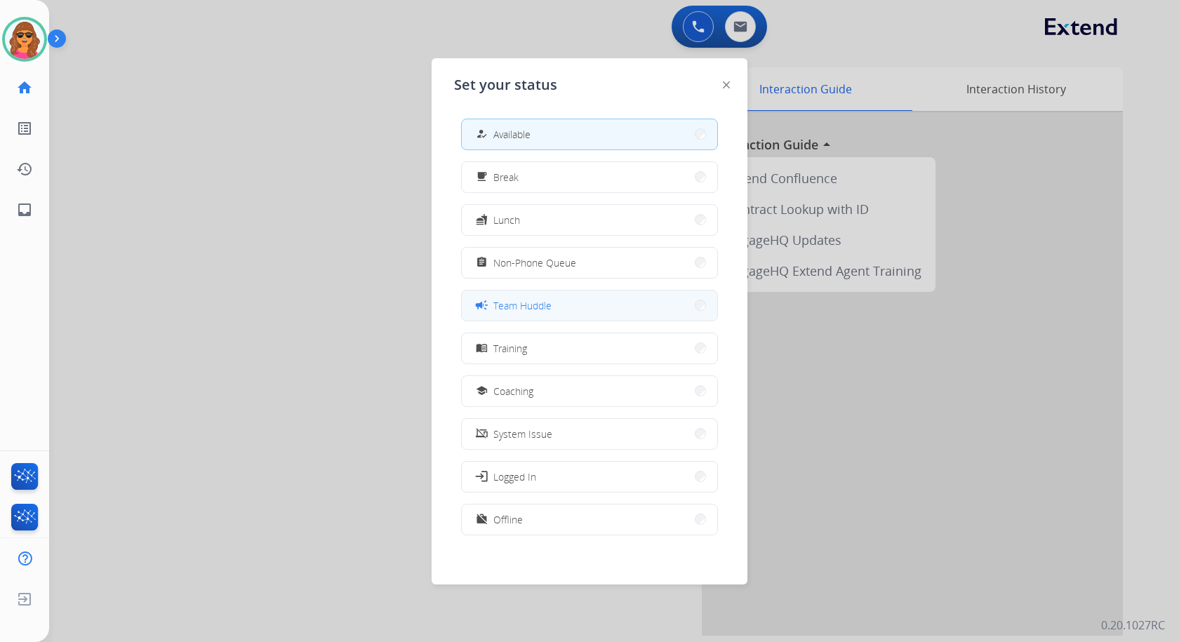
click at [514, 311] on span "Team Huddle" at bounding box center [522, 305] width 58 height 15
